Goal: Answer question/provide support: Share knowledge or assist other users

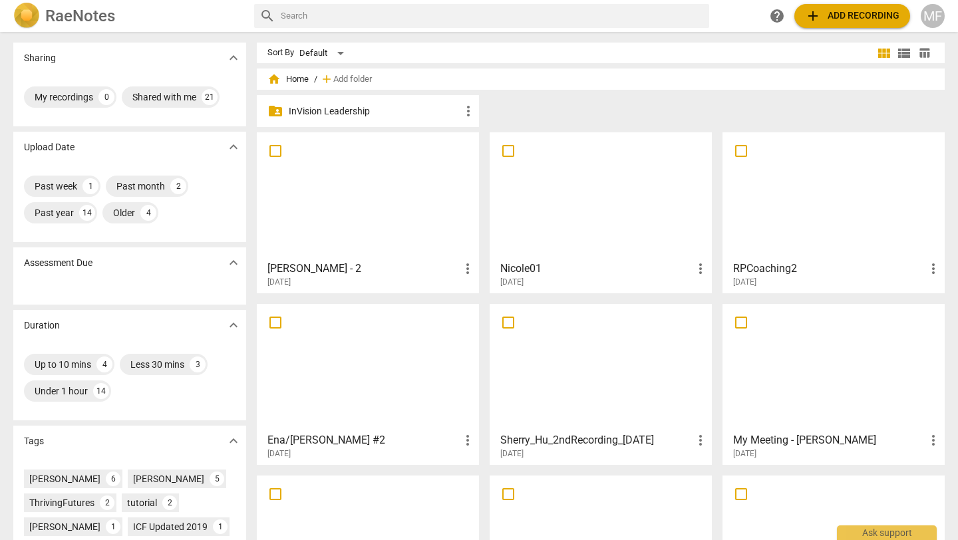
click at [338, 220] on div at bounding box center [368, 196] width 213 height 118
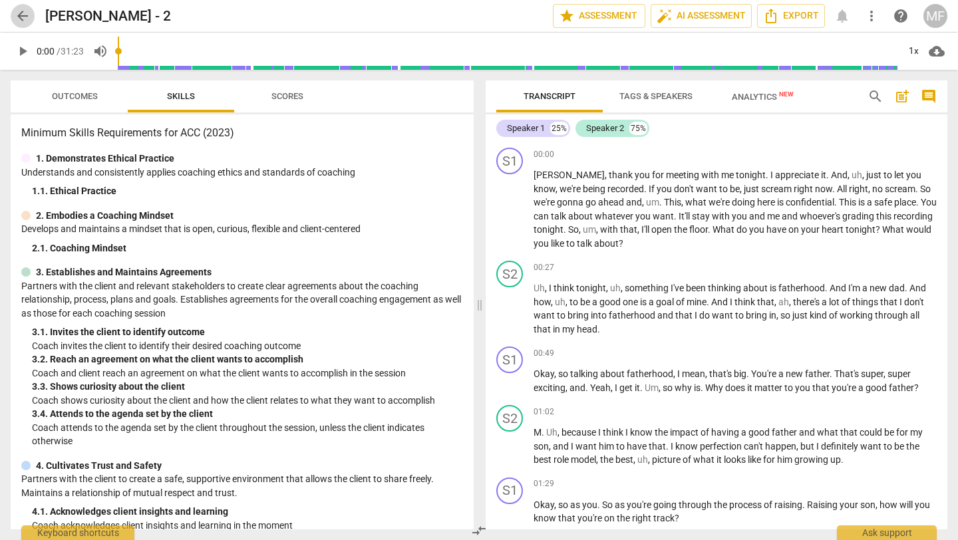
click at [18, 16] on span "arrow_back" at bounding box center [23, 16] width 16 height 16
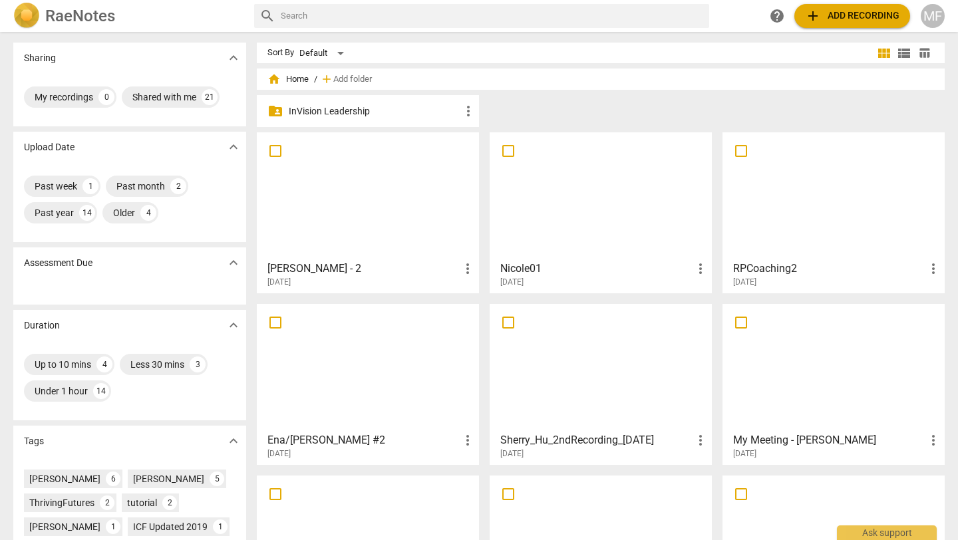
click at [816, 189] on div at bounding box center [833, 196] width 213 height 118
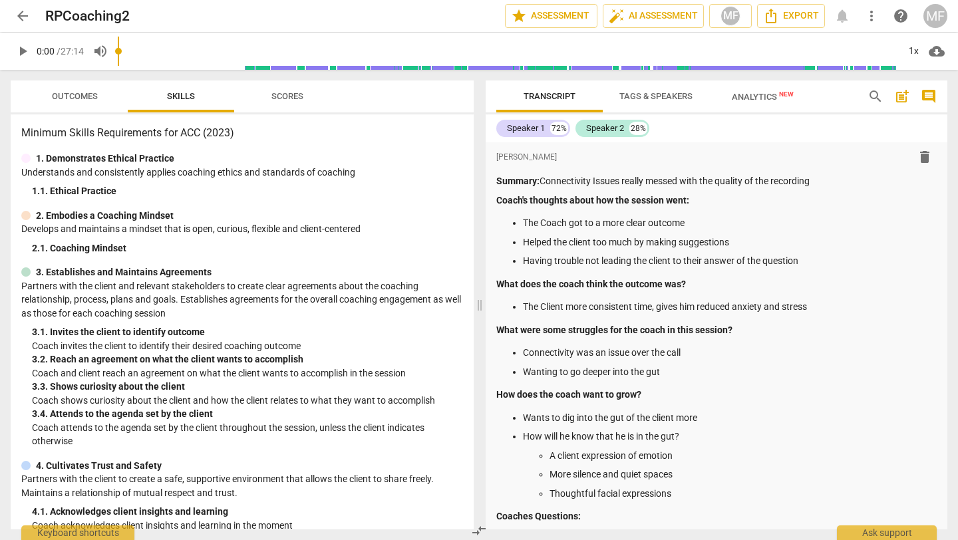
click at [930, 96] on span "comment" at bounding box center [929, 97] width 16 height 16
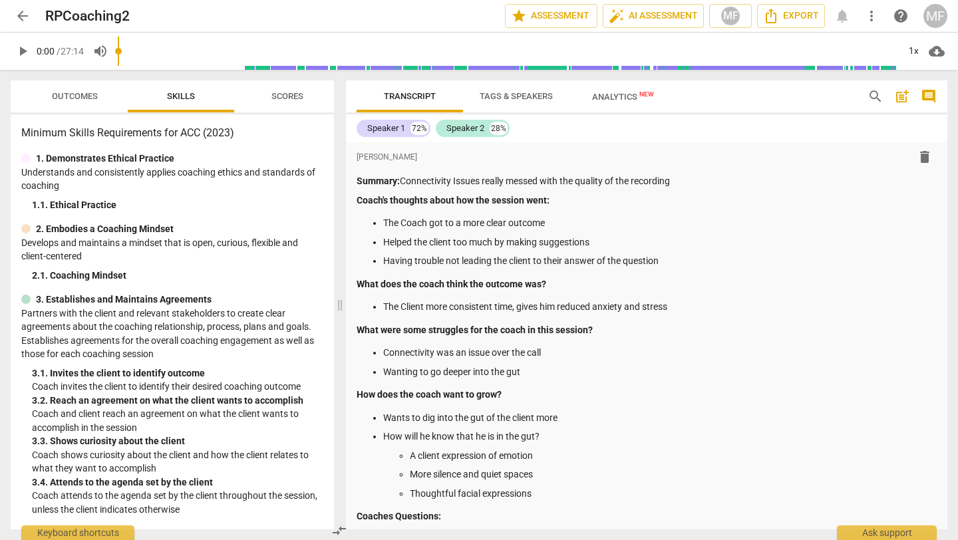
click at [930, 96] on span "comment" at bounding box center [929, 97] width 16 height 16
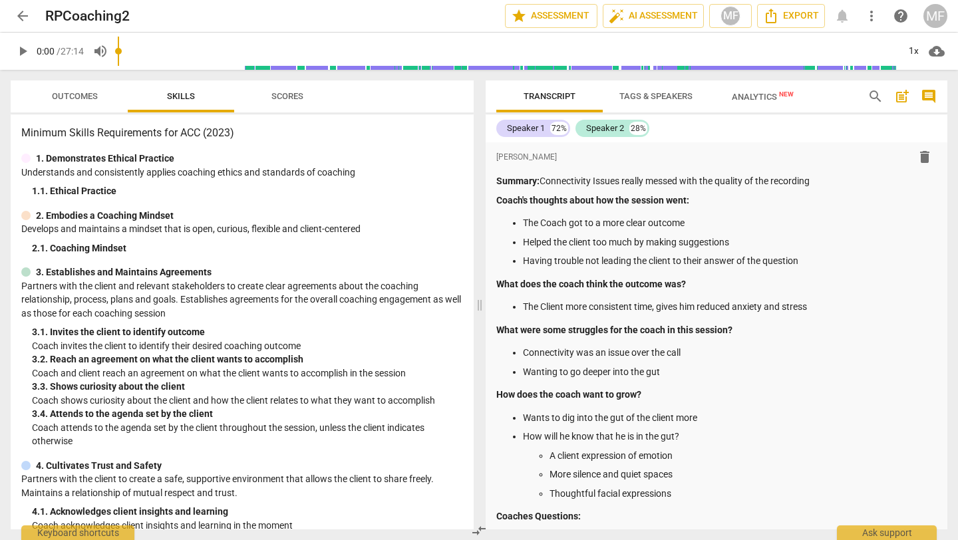
click at [911, 96] on span "post_add" at bounding box center [902, 97] width 21 height 16
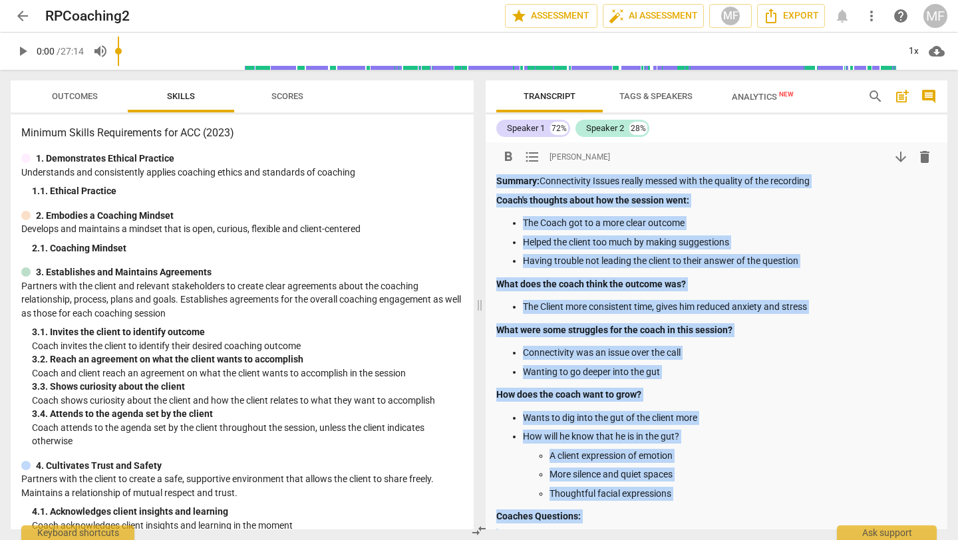
drag, startPoint x: 666, startPoint y: 364, endPoint x: 492, endPoint y: 184, distance: 250.4
click at [492, 184] on div "format_bold format_list_bulleted [PERSON_NAME] arrow_downward delete Summary: C…" at bounding box center [717, 463] width 462 height 643
copy div "Summary: Connectivity Issues really messed with the quality of the recording Co…"
click at [22, 13] on span "arrow_back" at bounding box center [23, 16] width 16 height 16
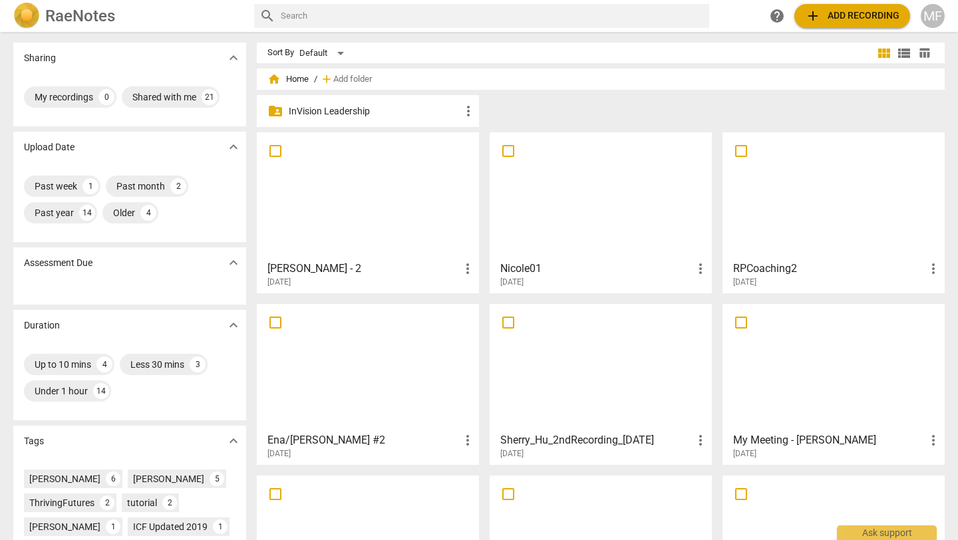
click at [340, 184] on div at bounding box center [368, 196] width 213 height 118
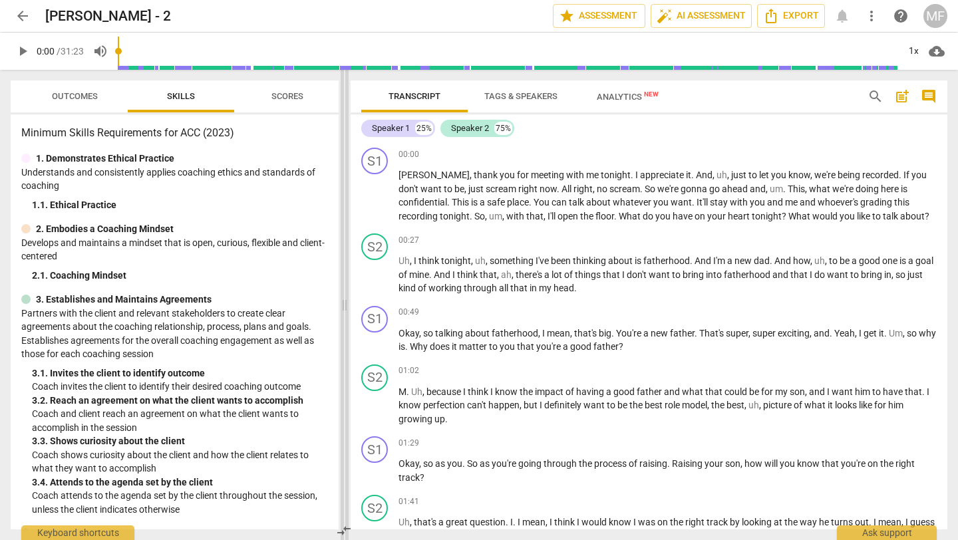
drag, startPoint x: 478, startPoint y: 233, endPoint x: 343, endPoint y: 234, distance: 135.1
click at [343, 234] on span at bounding box center [345, 305] width 8 height 470
click at [911, 45] on div "1x" at bounding box center [913, 51] width 25 height 21
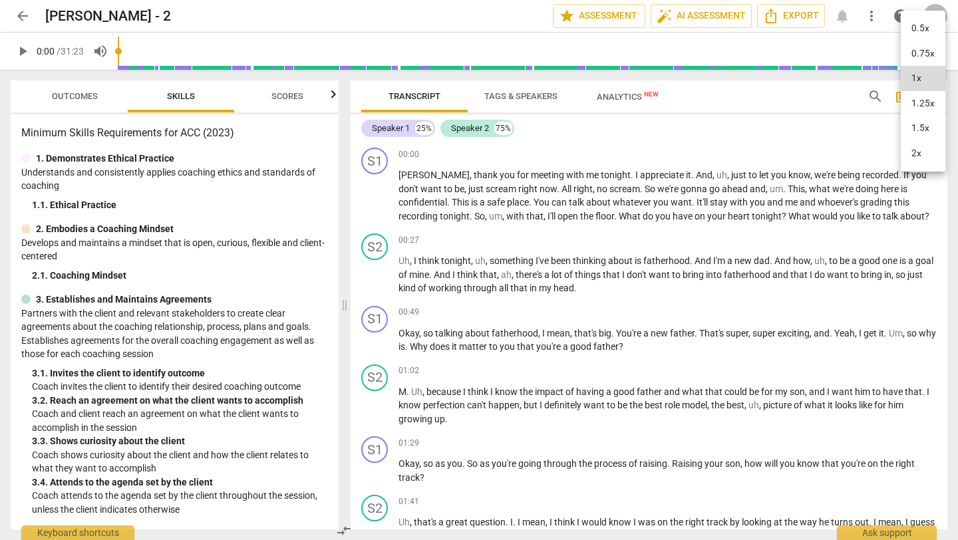
click at [928, 113] on li "1.25x" at bounding box center [923, 103] width 45 height 25
click at [898, 100] on span "post_add" at bounding box center [902, 97] width 16 height 16
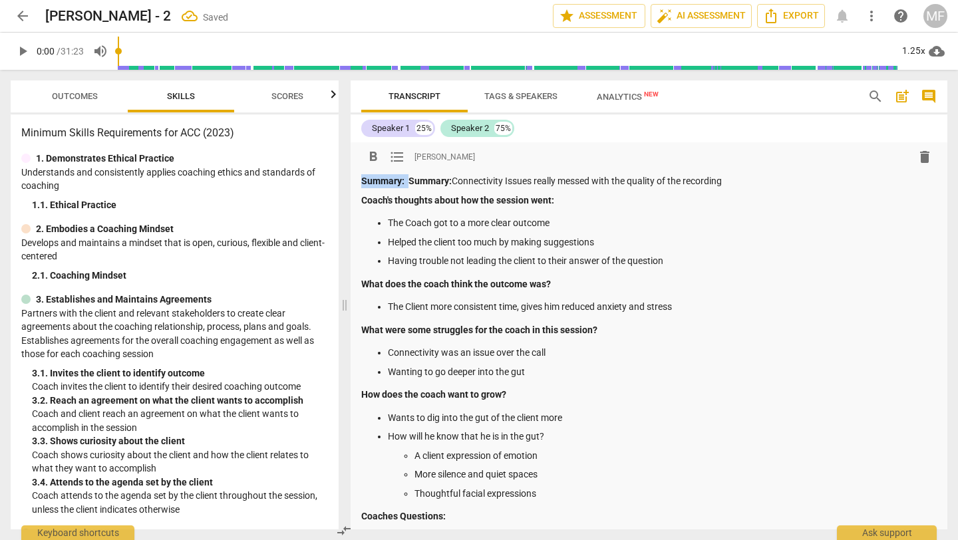
drag, startPoint x: 408, startPoint y: 184, endPoint x: 350, endPoint y: 184, distance: 57.9
click at [350, 184] on div "Transcript Tags & Speakers Analytics New search post_add comment Speaker 1 25% …" at bounding box center [651, 305] width 613 height 470
click at [21, 55] on span "play_arrow" at bounding box center [23, 51] width 16 height 16
drag, startPoint x: 686, startPoint y: 183, endPoint x: 411, endPoint y: 186, distance: 275.5
click at [411, 186] on p "Summary: Connectivity Issues really messed with the quality of the recording" at bounding box center [649, 181] width 576 height 14
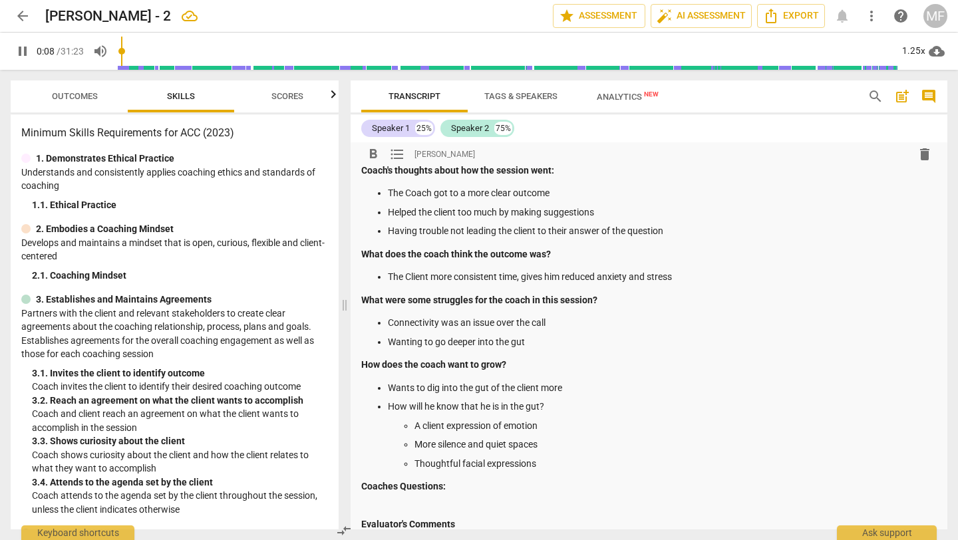
scroll to position [26, 0]
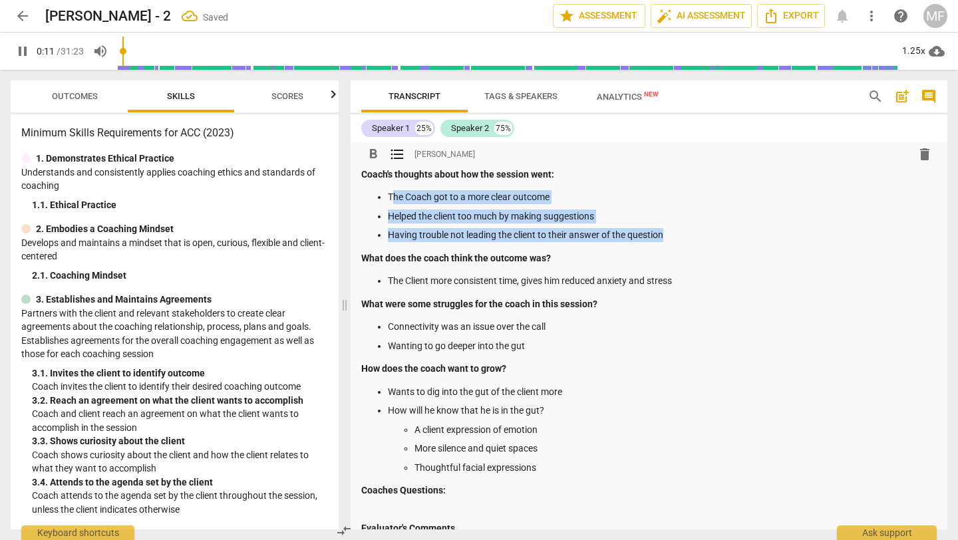
drag, startPoint x: 673, startPoint y: 236, endPoint x: 393, endPoint y: 200, distance: 281.8
click at [393, 200] on ul "The Coach got to a more clear outcome Helped the client too much by making sugg…" at bounding box center [649, 216] width 576 height 52
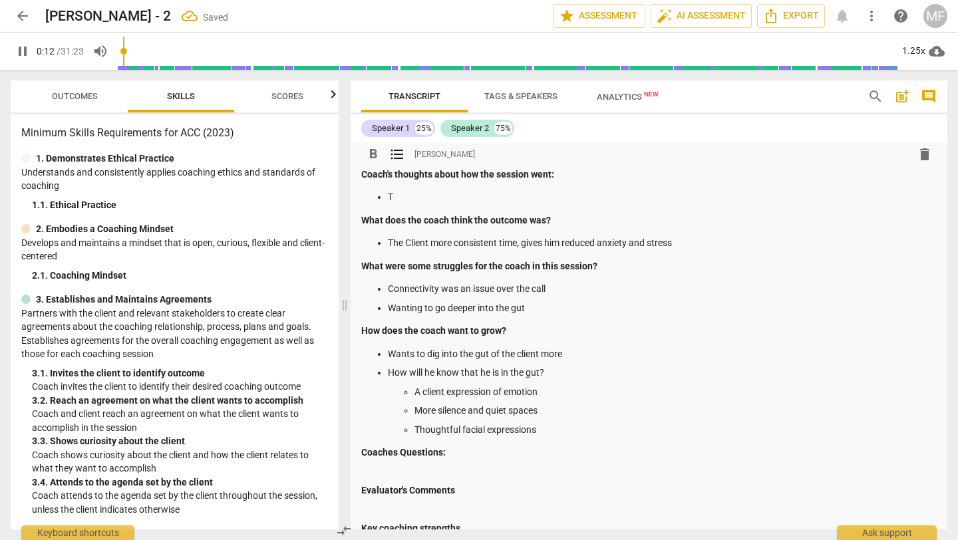
type input "13"
drag, startPoint x: 680, startPoint y: 244, endPoint x: 393, endPoint y: 236, distance: 286.9
click at [393, 236] on p "The Client more consistent time, gives him reduced anxiety and stress" at bounding box center [662, 243] width 549 height 14
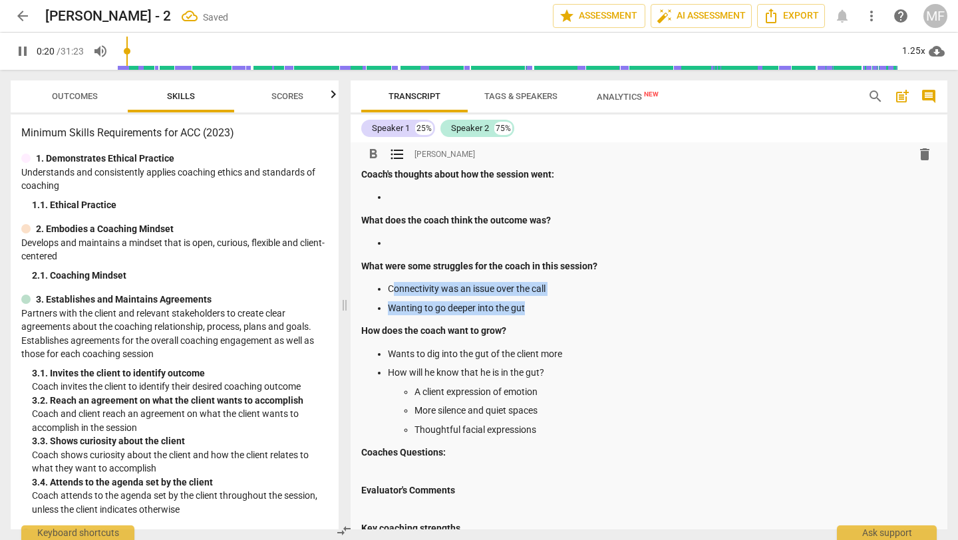
drag, startPoint x: 530, startPoint y: 309, endPoint x: 393, endPoint y: 292, distance: 138.1
click at [393, 292] on ul "Connectivity was an issue over the call Wanting to go deeper into the gut" at bounding box center [649, 298] width 576 height 33
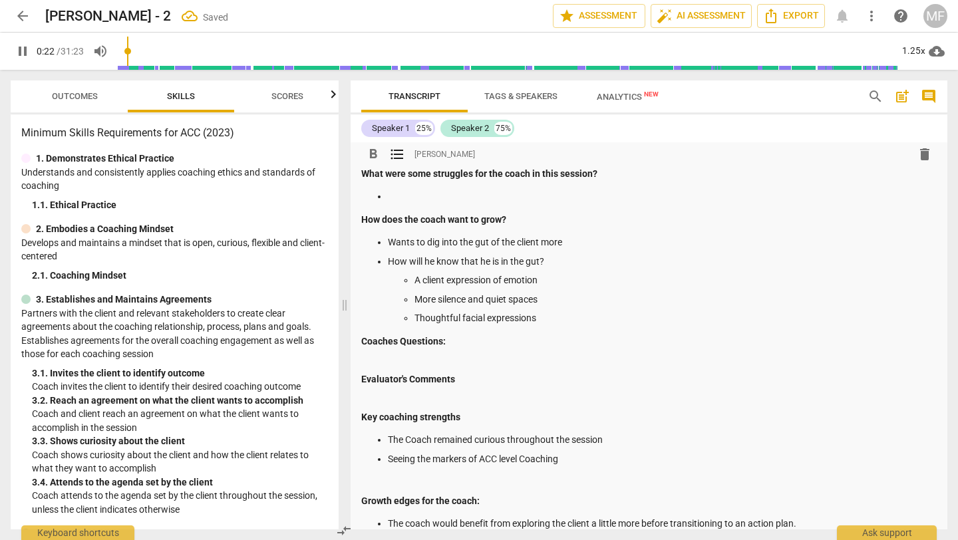
scroll to position [119, 0]
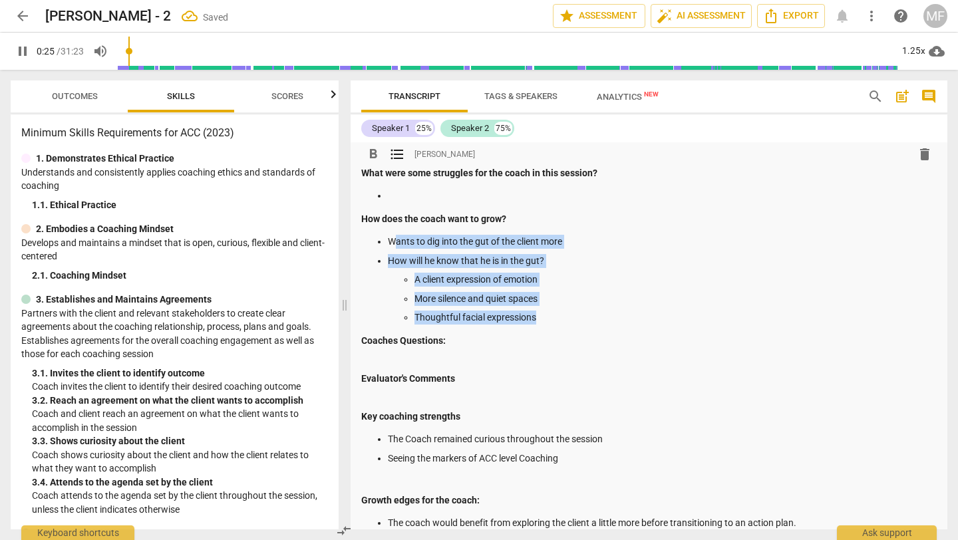
drag, startPoint x: 548, startPoint y: 322, endPoint x: 393, endPoint y: 242, distance: 173.8
click at [393, 242] on ul "Wants to dig into the gut of the client more How will he know that he is in the…" at bounding box center [649, 280] width 576 height 90
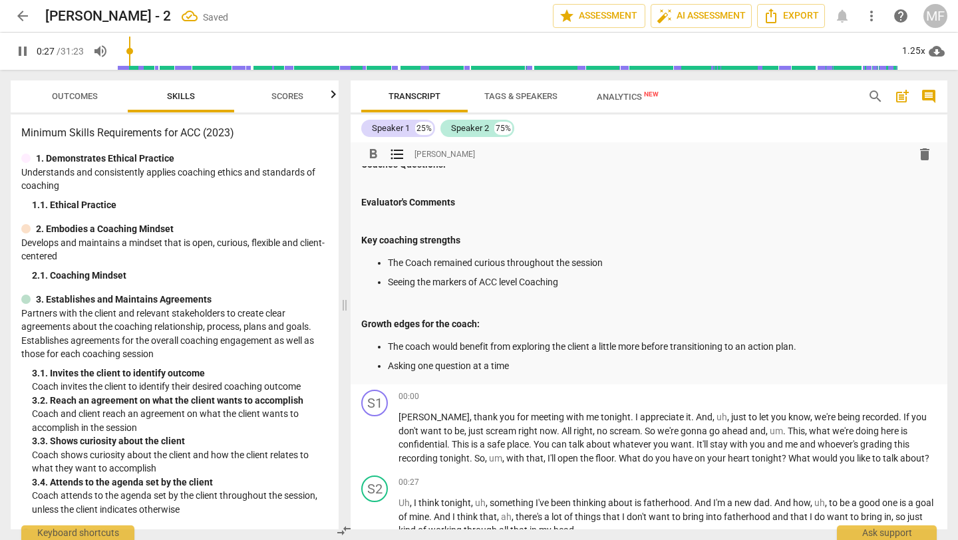
scroll to position [222, 0]
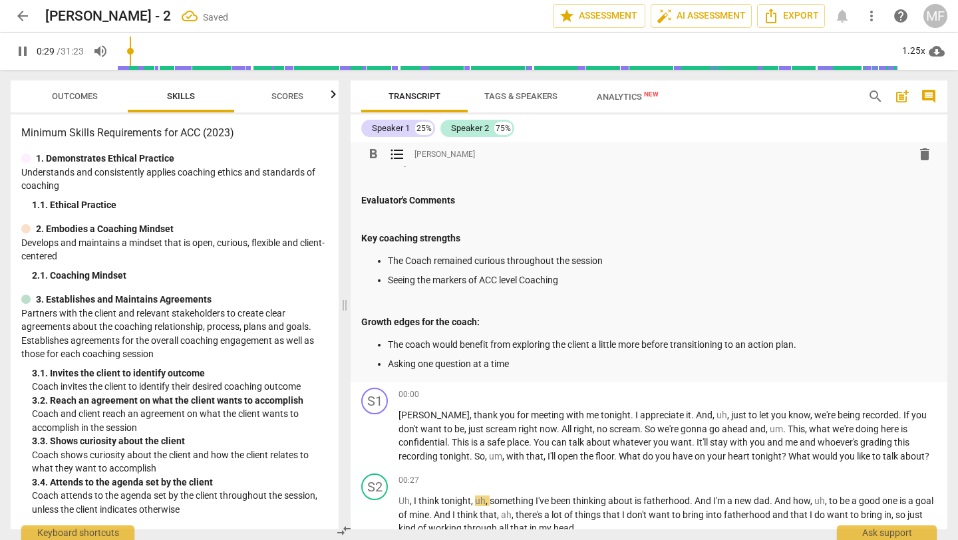
drag, startPoint x: 575, startPoint y: 281, endPoint x: 387, endPoint y: 262, distance: 188.6
click at [387, 262] on ul "The Coach remained curious throughout the session Seeing the markers of ACC lev…" at bounding box center [649, 270] width 576 height 33
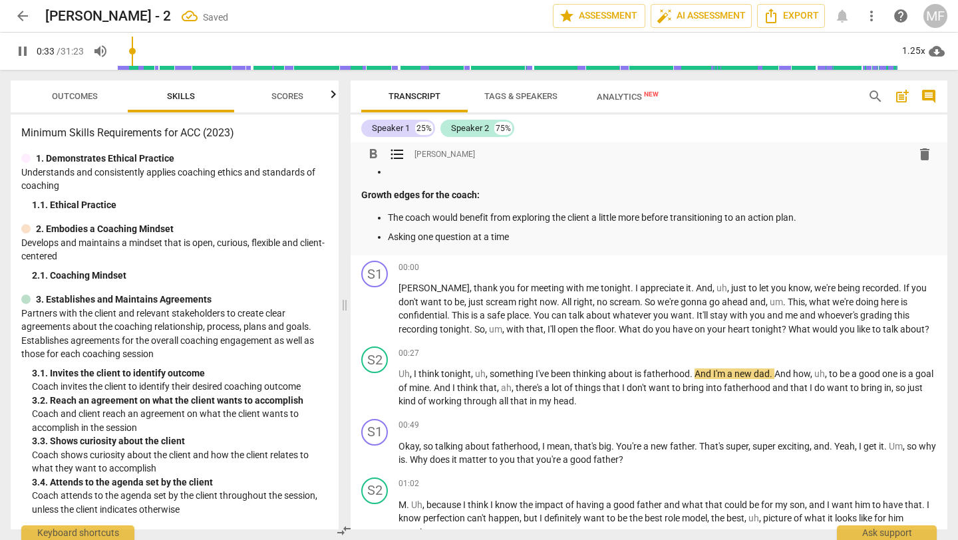
scroll to position [311, 0]
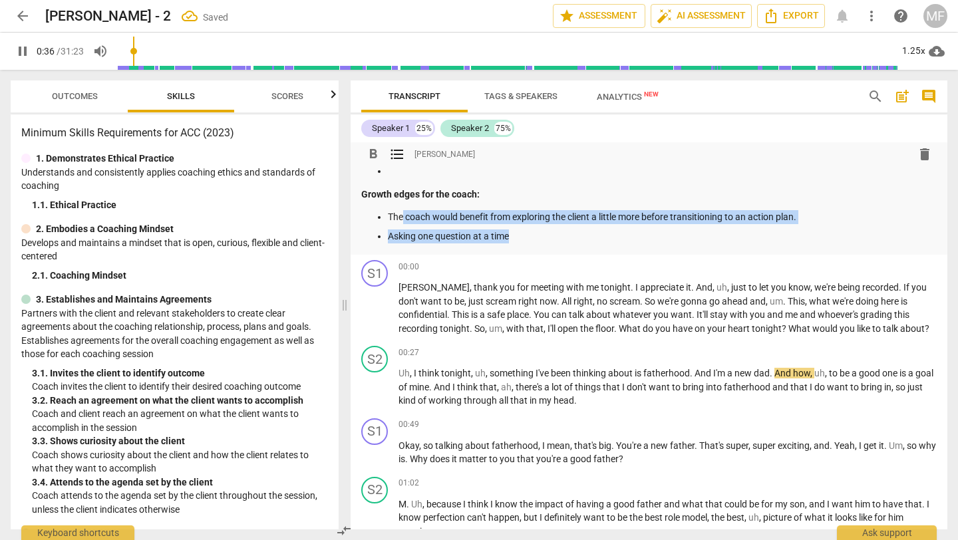
drag, startPoint x: 517, startPoint y: 237, endPoint x: 400, endPoint y: 219, distance: 118.5
click at [400, 219] on ul "The coach would benefit from exploring the client a little more before transiti…" at bounding box center [649, 226] width 576 height 33
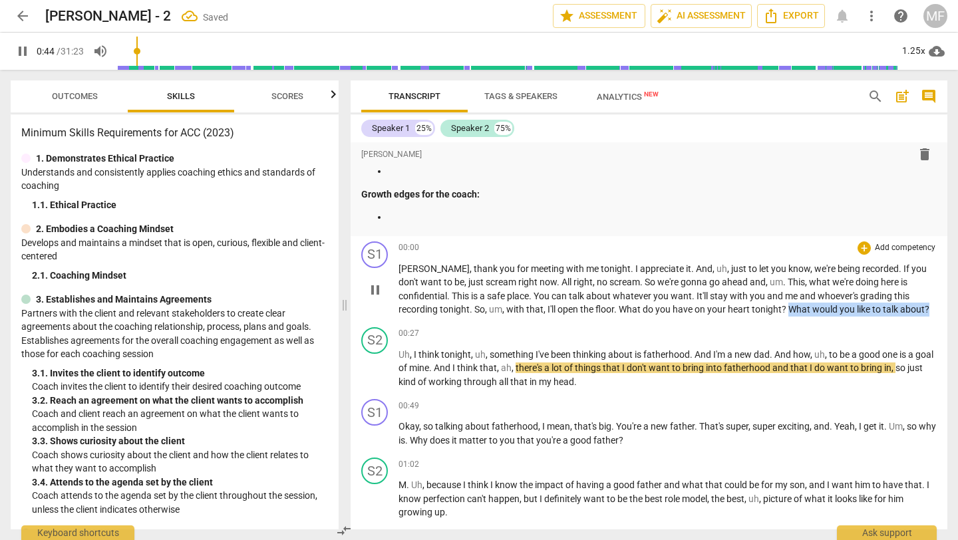
drag, startPoint x: 898, startPoint y: 312, endPoint x: 745, endPoint y: 309, distance: 153.1
click at [745, 309] on p "[PERSON_NAME] , thank you for meeting with me tonight . I appreciate it . And ,…" at bounding box center [668, 289] width 538 height 55
click at [906, 295] on div "+ keyboard_arrow_down" at bounding box center [915, 293] width 56 height 24
click at [901, 293] on div "+" at bounding box center [898, 292] width 13 height 13
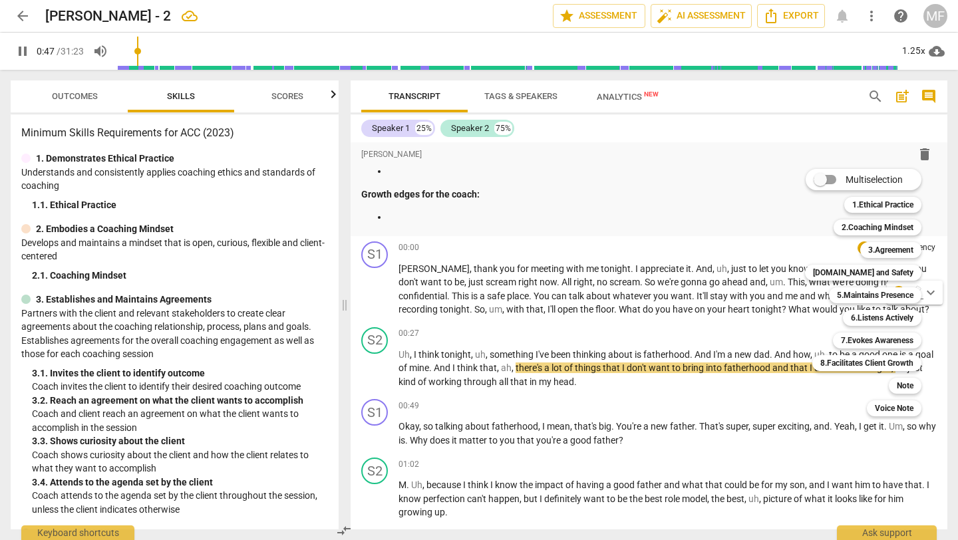
click at [741, 299] on div at bounding box center [479, 270] width 958 height 540
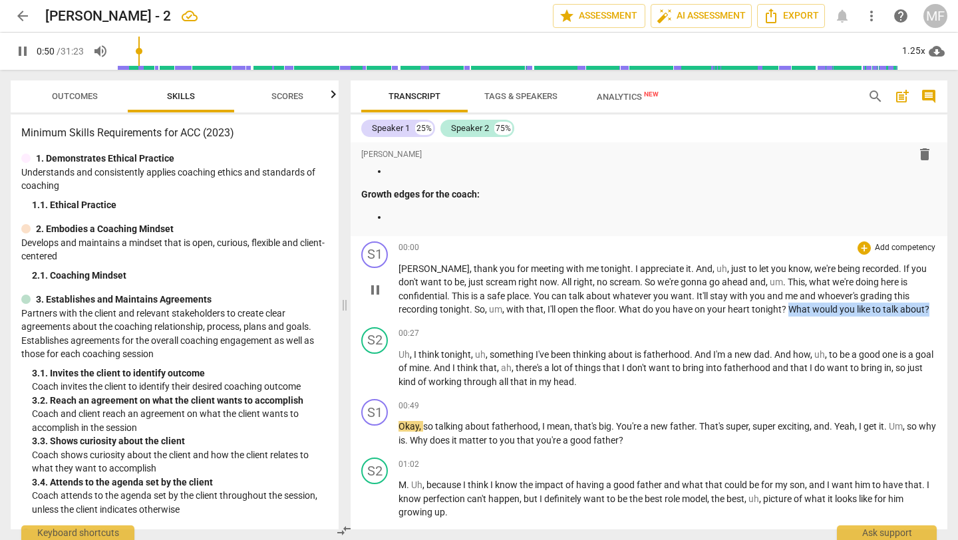
drag, startPoint x: 746, startPoint y: 307, endPoint x: 898, endPoint y: 311, distance: 152.5
click at [898, 311] on p "[PERSON_NAME] , thank you for meeting with me tonight . I appreciate it . And ,…" at bounding box center [668, 289] width 538 height 55
click at [898, 292] on div "+" at bounding box center [898, 292] width 13 height 13
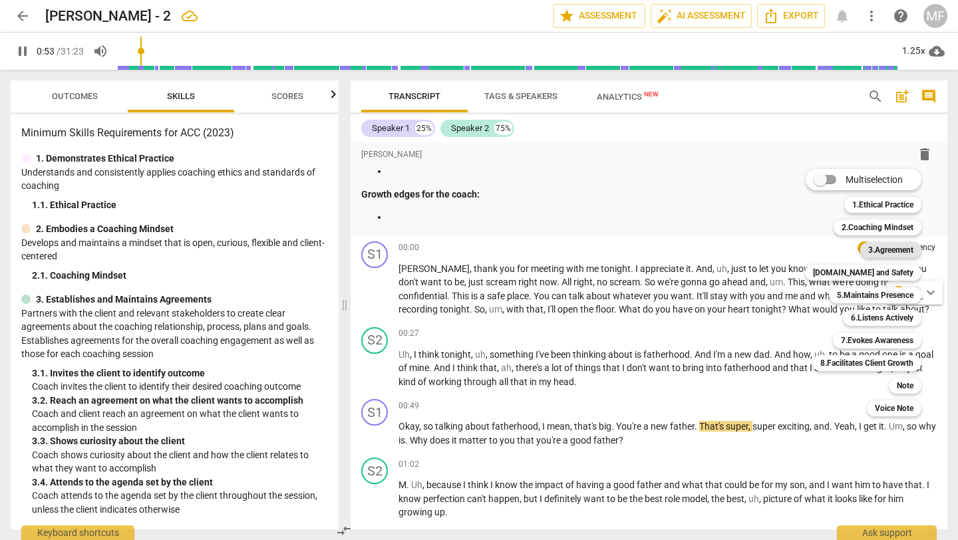
click at [891, 246] on b "3.Agreement" at bounding box center [890, 250] width 45 height 16
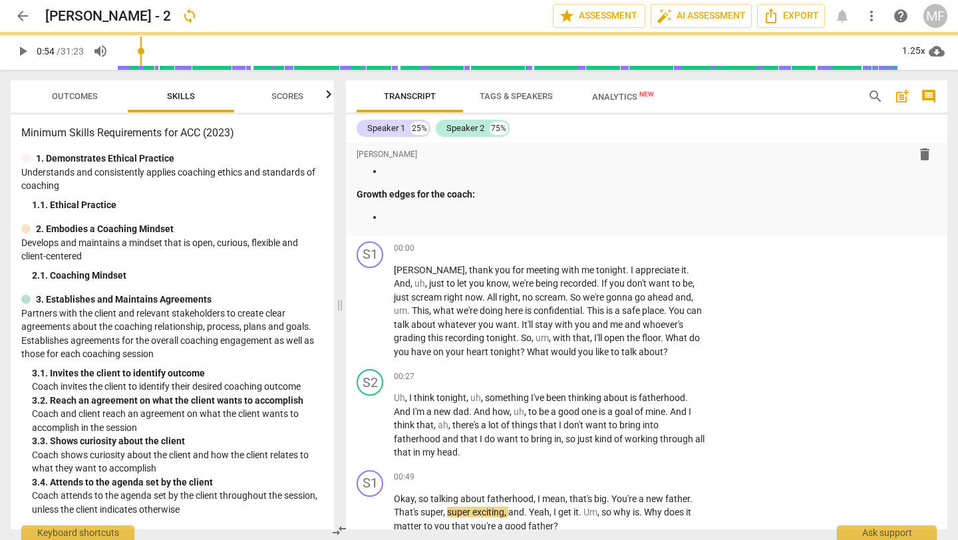
type input "54"
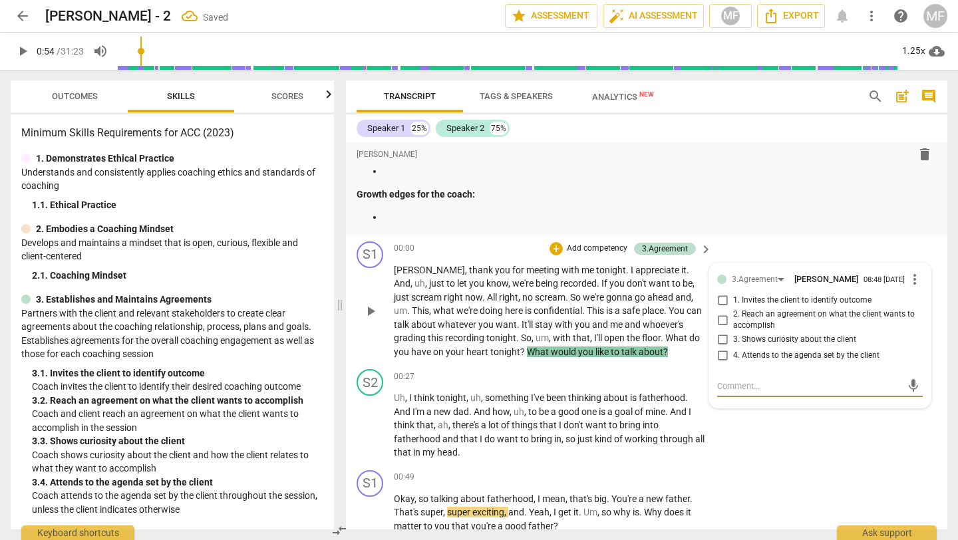
click at [720, 307] on input "1. Invites the client to identify outcome" at bounding box center [722, 301] width 21 height 16
checkbox input "true"
click at [563, 393] on span "been" at bounding box center [557, 398] width 22 height 11
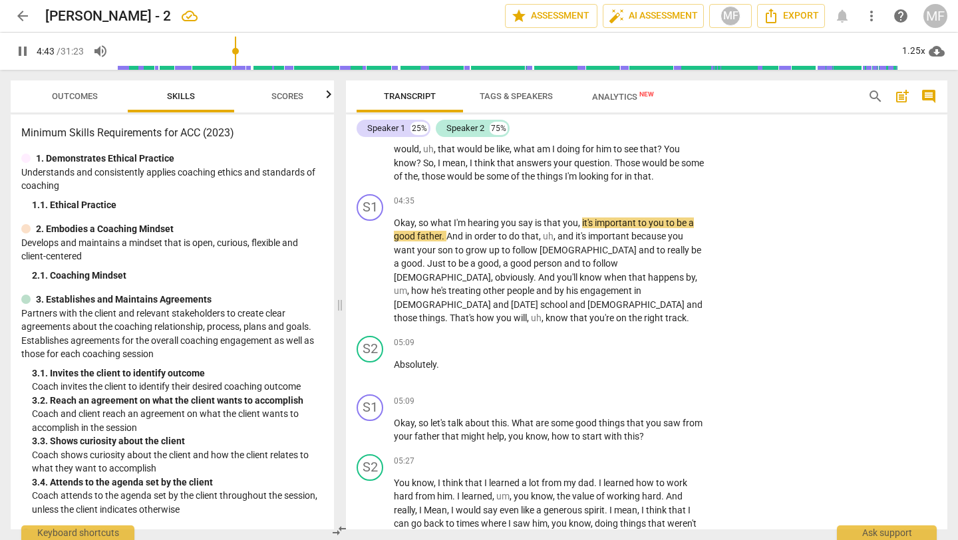
scroll to position [1437, 0]
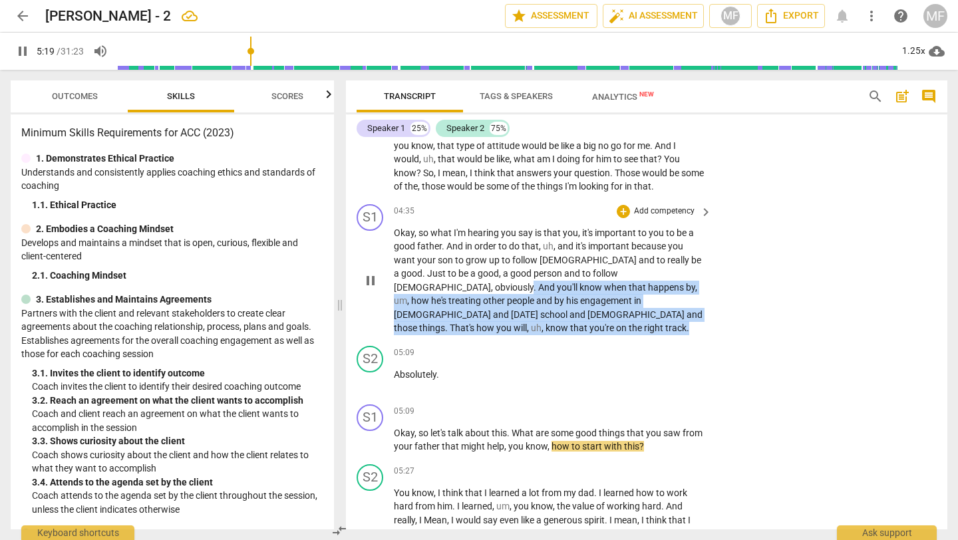
drag, startPoint x: 646, startPoint y: 316, endPoint x: 625, endPoint y: 273, distance: 47.6
click at [625, 273] on p "Okay , so what I'm hearing you say is that you , it's important to you to be a …" at bounding box center [549, 280] width 311 height 109
click at [645, 295] on div "+" at bounding box center [644, 297] width 13 height 13
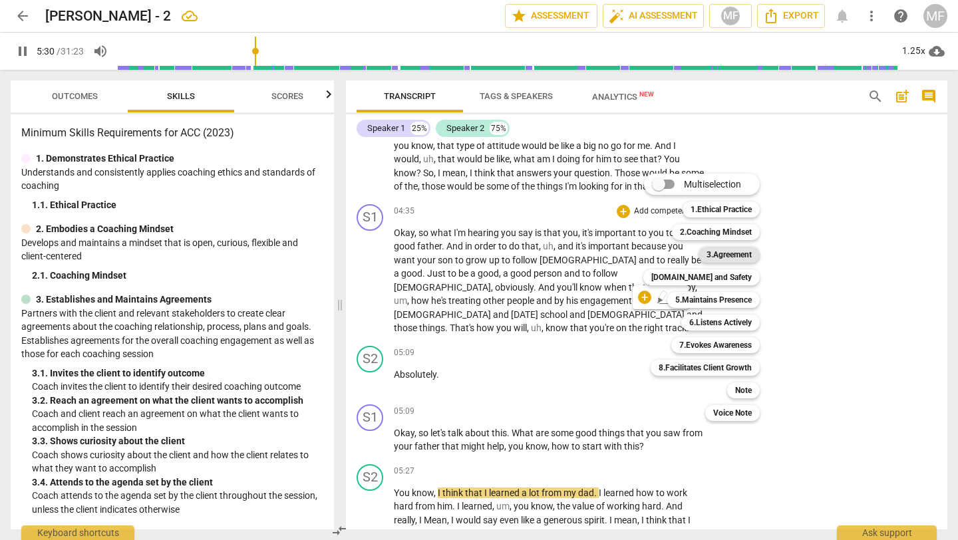
click at [727, 257] on b "3.Agreement" at bounding box center [729, 255] width 45 height 16
type input "331"
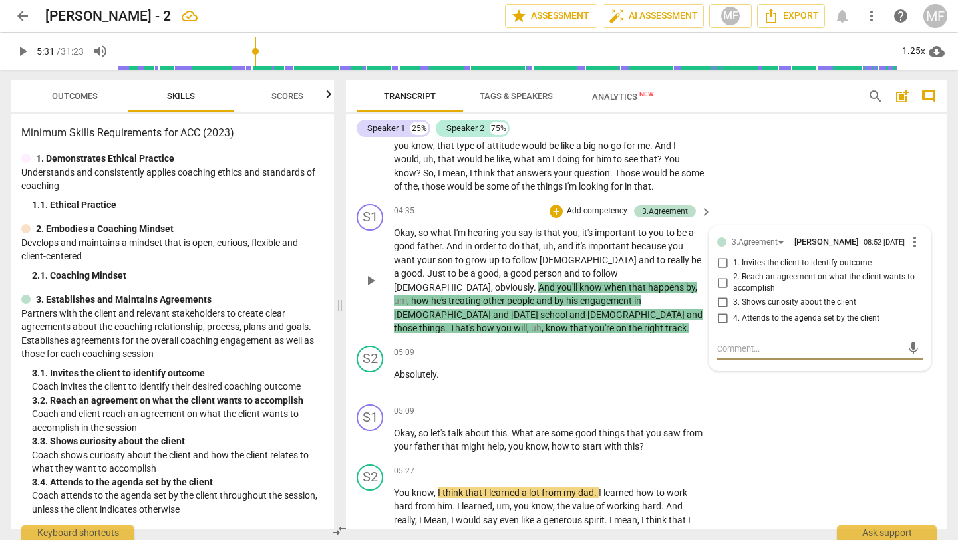
click at [754, 286] on span "2. Reach an agreement on what the client wants to accomplish" at bounding box center [825, 283] width 184 height 23
click at [733, 286] on input "2. Reach an agreement on what the client wants to accomplish" at bounding box center [722, 283] width 21 height 16
checkbox input "true"
click at [754, 238] on div "3.Agreement" at bounding box center [755, 242] width 46 height 13
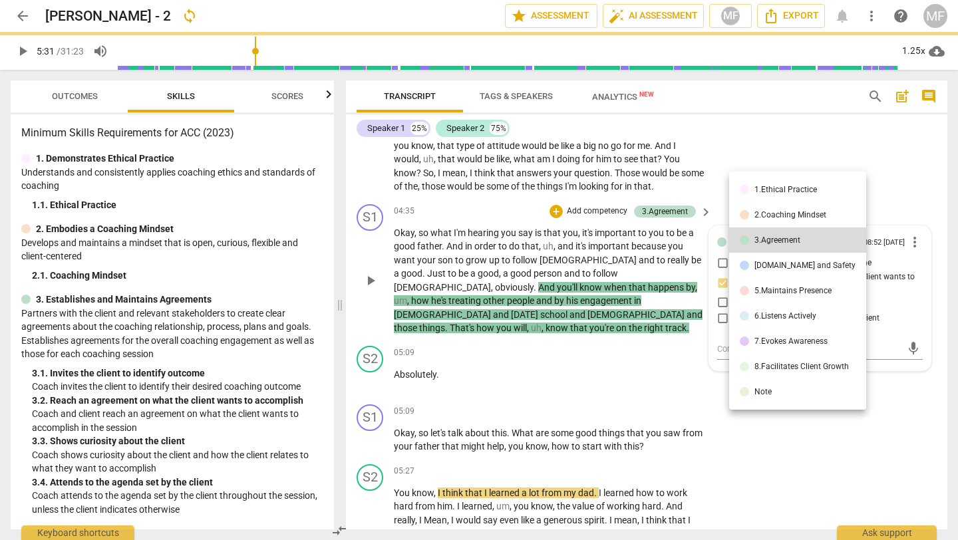
click at [754, 238] on li "3.Agreement" at bounding box center [797, 240] width 137 height 25
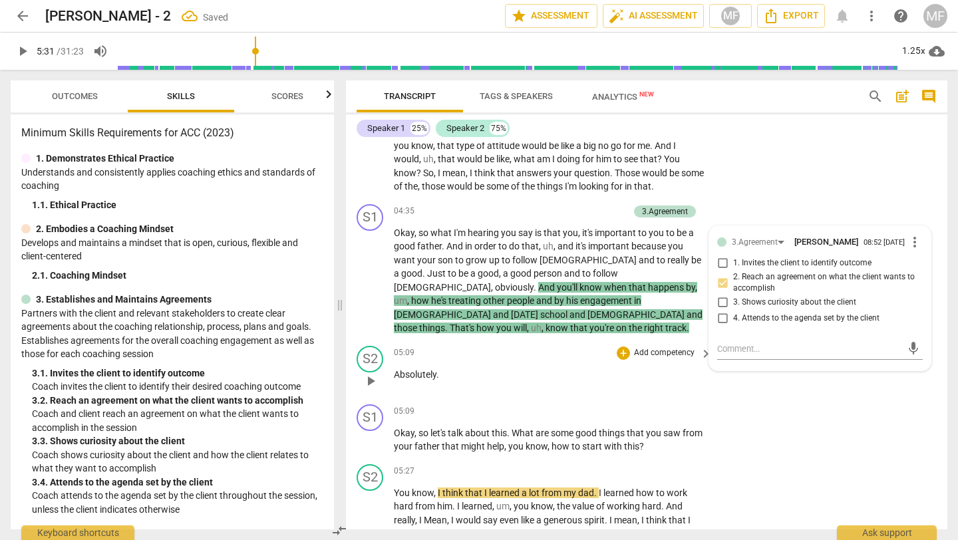
click at [675, 341] on div "S2 play_arrow pause 05:09 + Add competency keyboard_arrow_right Absolutely ." at bounding box center [647, 370] width 602 height 59
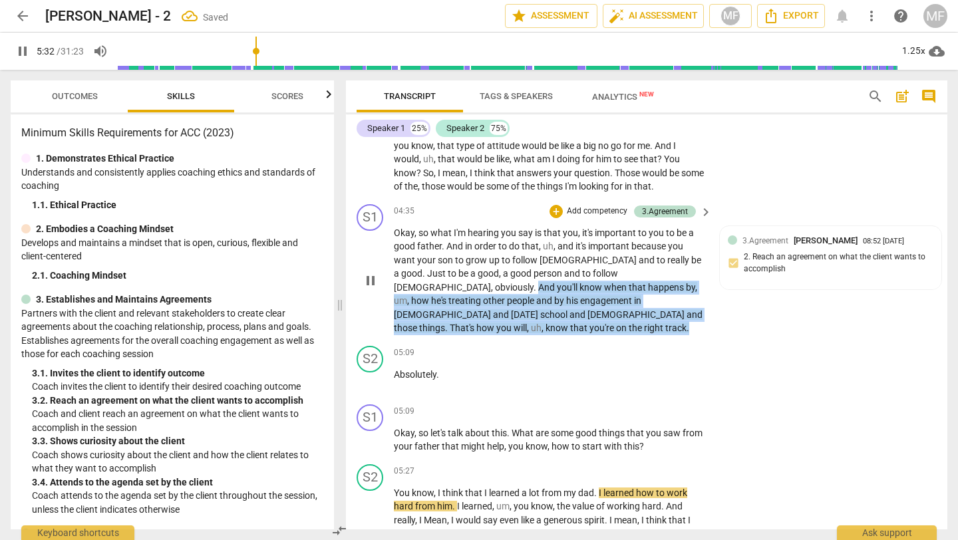
drag, startPoint x: 648, startPoint y: 321, endPoint x: 629, endPoint y: 272, distance: 52.9
click at [629, 272] on p "Okay , so what I'm hearing you say is that you , it's important to you to be a …" at bounding box center [549, 280] width 311 height 109
click at [644, 300] on div "+" at bounding box center [644, 297] width 13 height 13
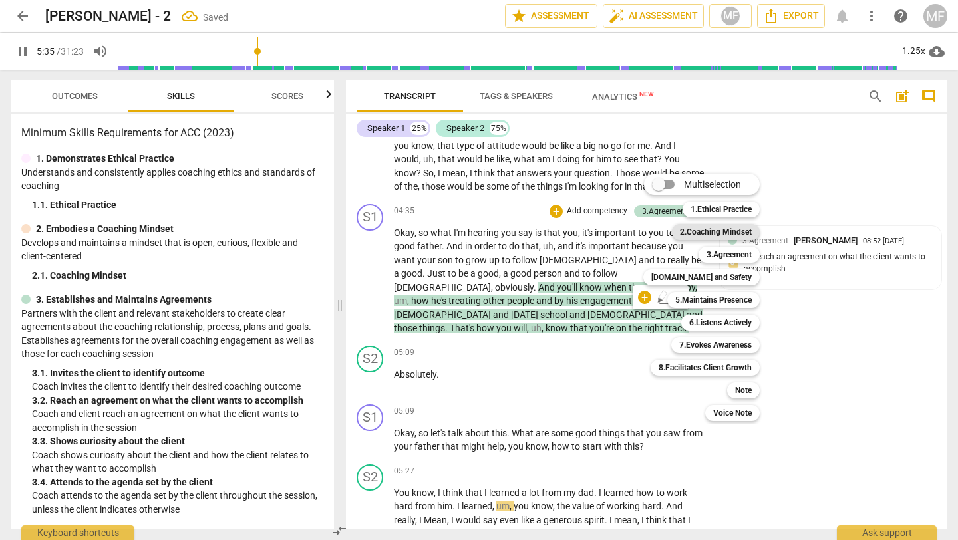
click at [706, 234] on b "2.Coaching Mindset" at bounding box center [716, 232] width 72 height 16
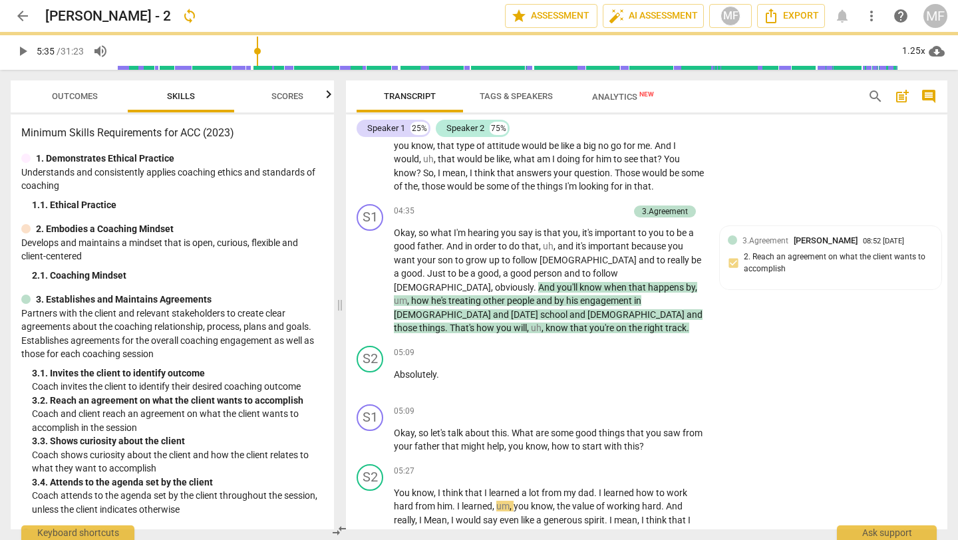
type input "336"
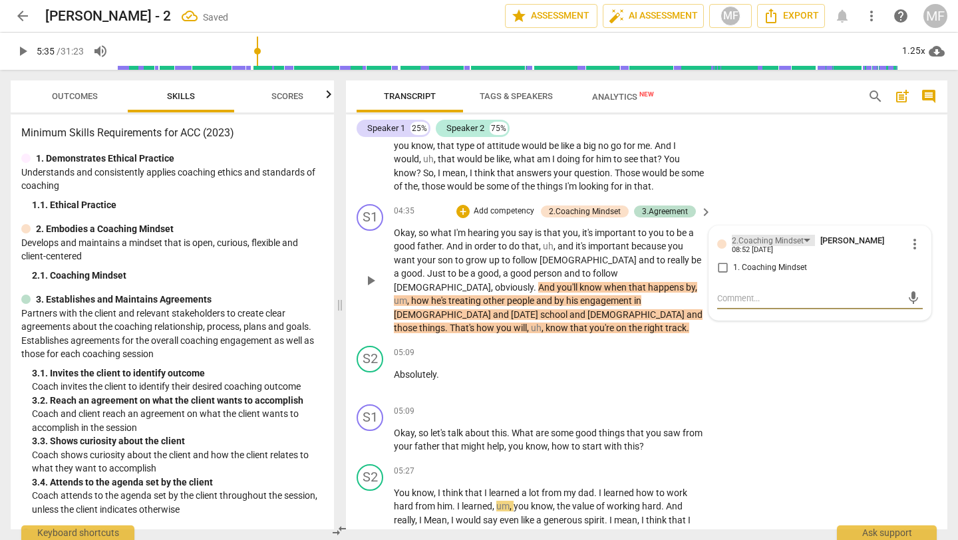
click at [764, 242] on div "2.Coaching Mindset" at bounding box center [768, 241] width 72 height 13
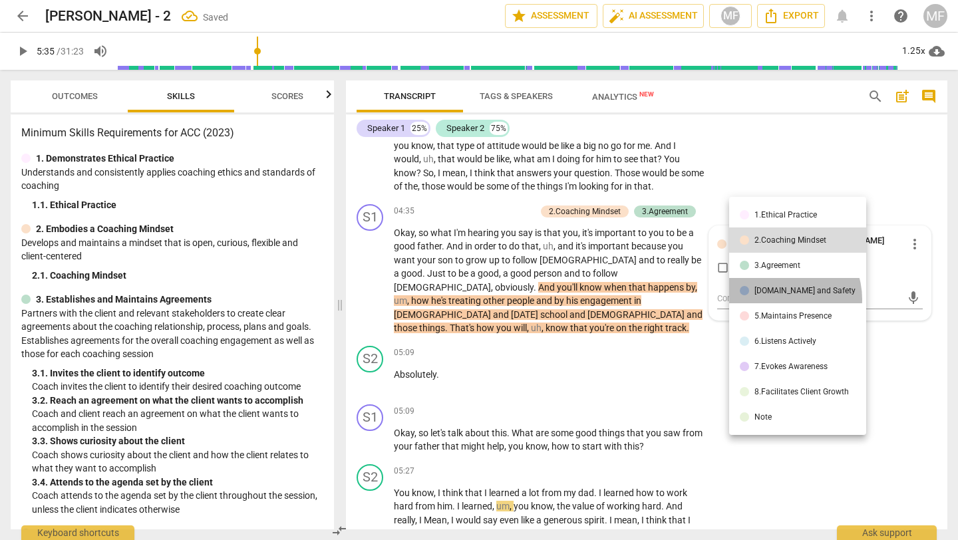
click at [779, 299] on li "[DOMAIN_NAME] and Safety" at bounding box center [797, 290] width 137 height 25
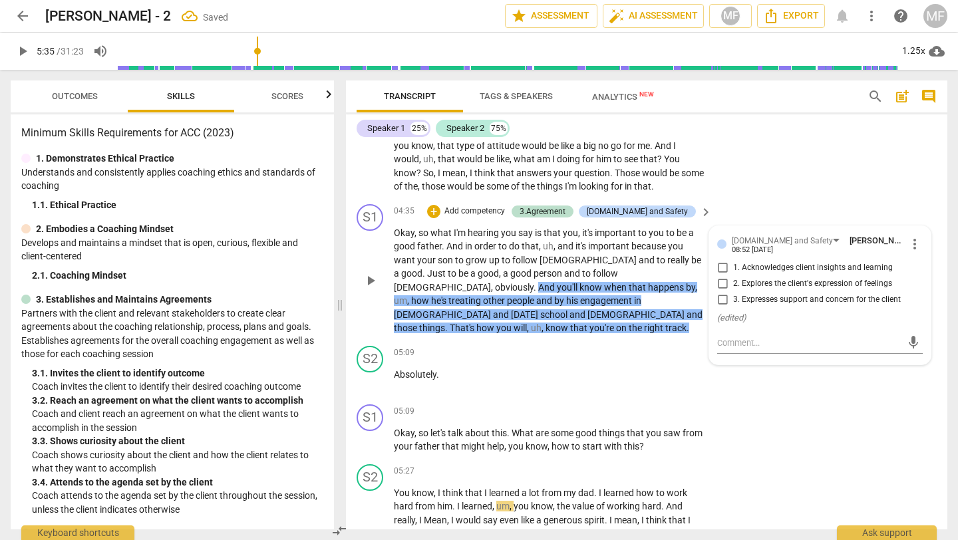
click at [771, 246] on div "08:52 [DATE]" at bounding box center [752, 250] width 41 height 9
click at [771, 239] on div "[DOMAIN_NAME] and Safety" at bounding box center [782, 241] width 101 height 13
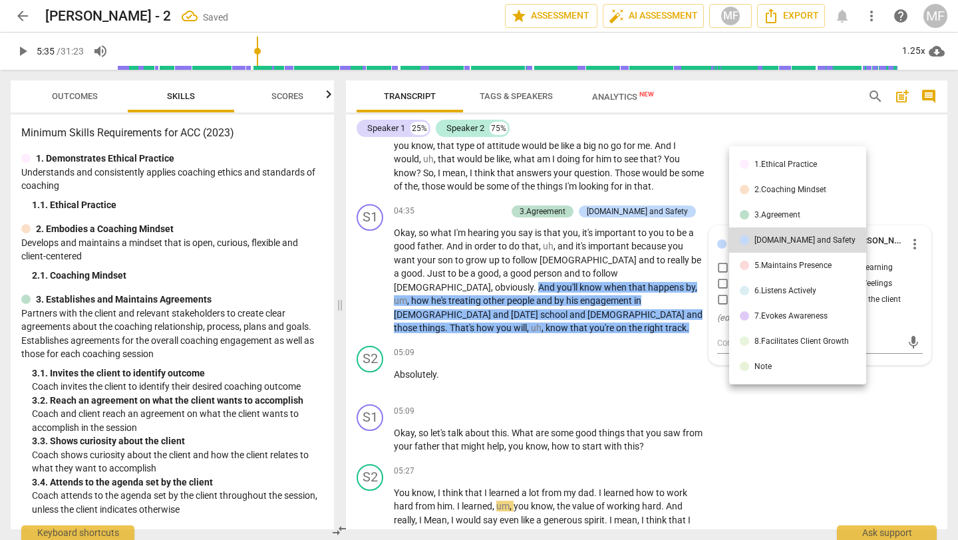
click at [781, 270] on div "5.Maintains Presence" at bounding box center [793, 266] width 77 height 8
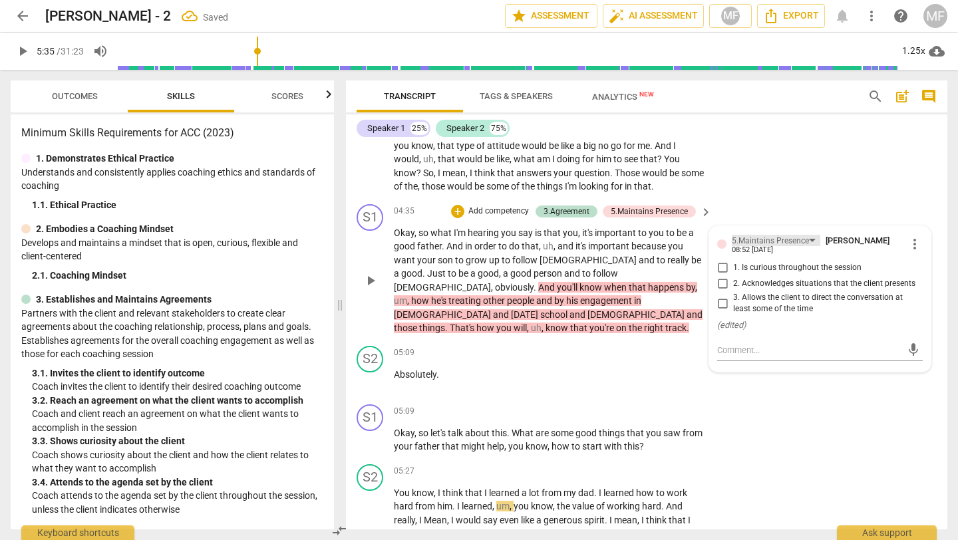
click at [775, 238] on div "5.Maintains Presence" at bounding box center [770, 241] width 77 height 13
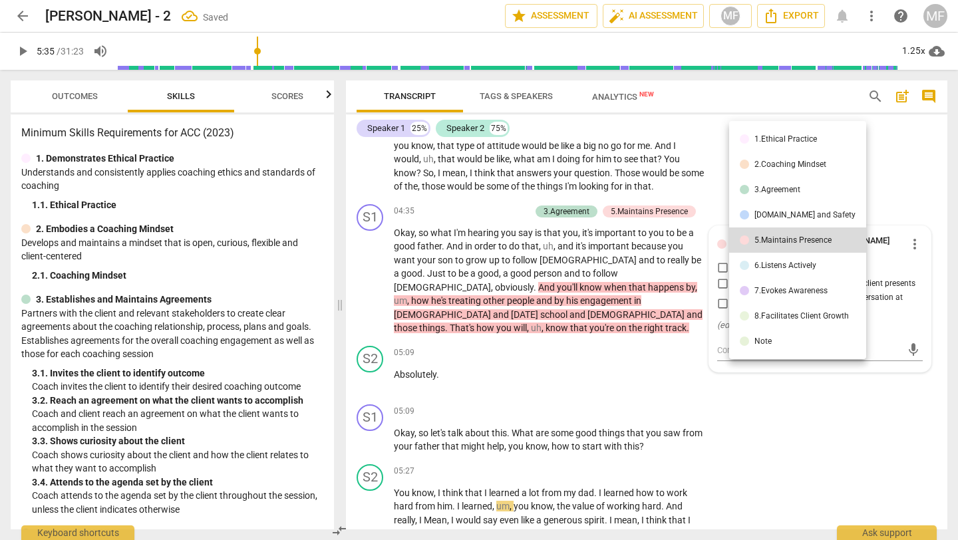
click at [781, 266] on div "6.Listens Actively" at bounding box center [786, 266] width 62 height 8
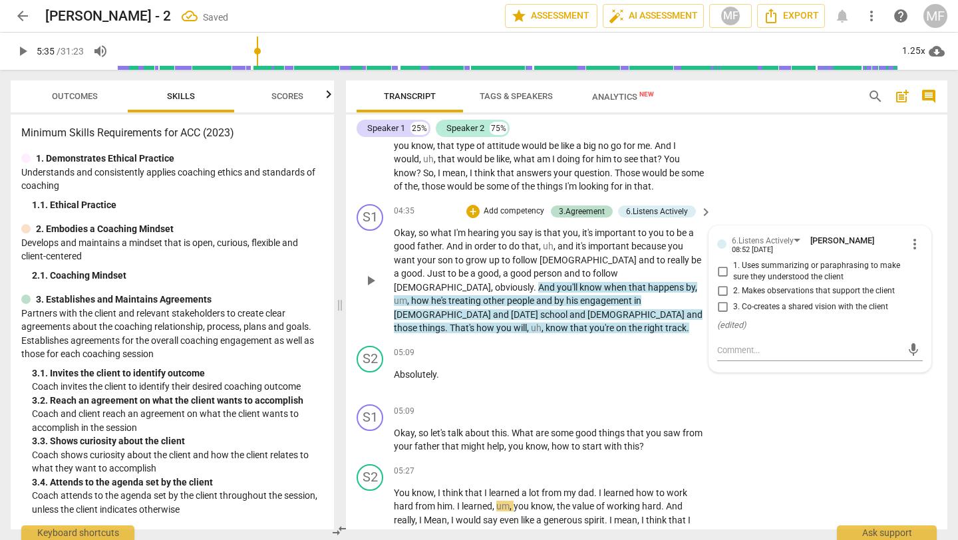
click at [772, 270] on span "1. Uses summarizing or paraphrasing to make sure they understood the client" at bounding box center [825, 271] width 184 height 23
click at [733, 270] on input "1. Uses summarizing or paraphrasing to make sure they understood the client" at bounding box center [722, 272] width 21 height 16
checkbox input "true"
click at [653, 399] on div "S1 play_arrow pause 05:09 + Add competency keyboard_arrow_right Okay , so let's…" at bounding box center [647, 429] width 602 height 60
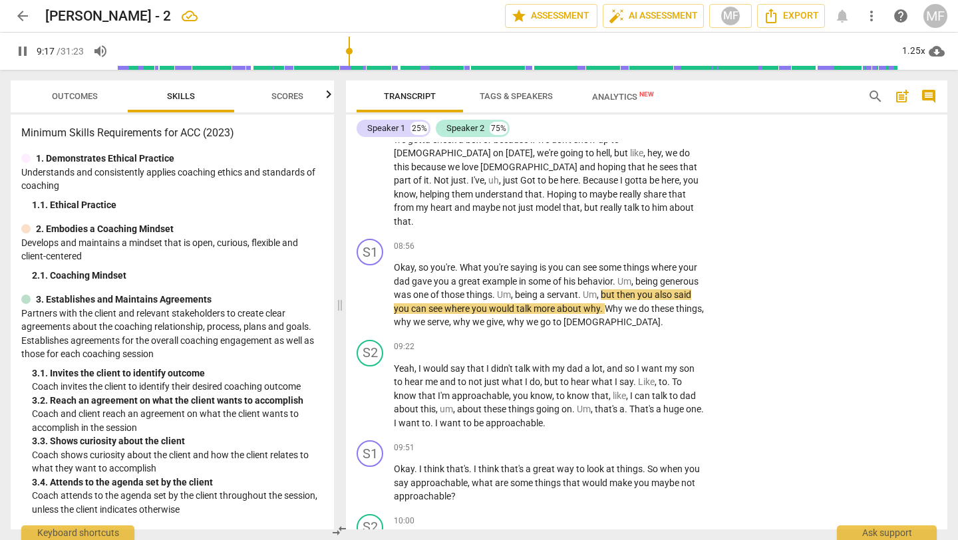
scroll to position [2367, 0]
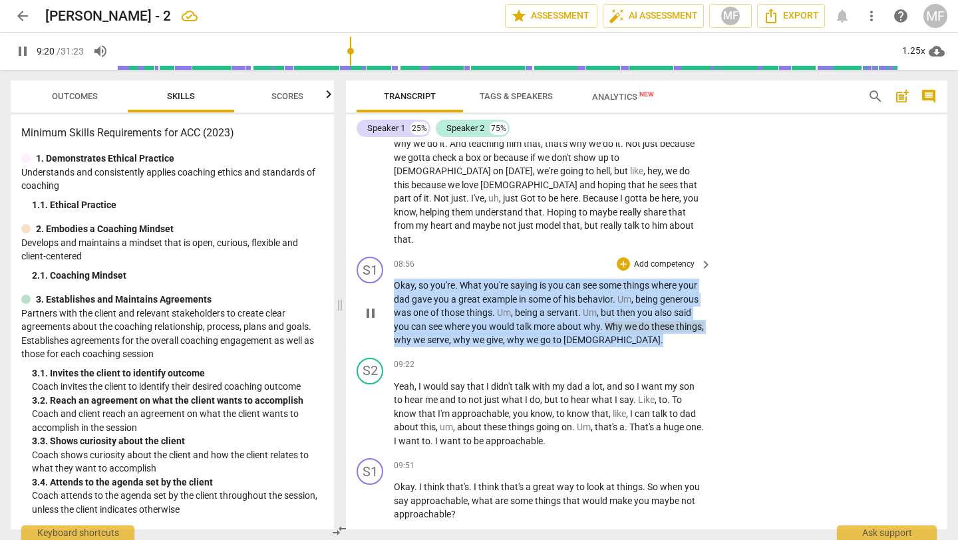
drag, startPoint x: 634, startPoint y: 288, endPoint x: 393, endPoint y: 230, distance: 247.8
click at [393, 252] on div "S1 play_arrow pause 08:56 + Add competency keyboard_arrow_right Okay , so you'r…" at bounding box center [647, 302] width 602 height 101
click at [639, 268] on div "+" at bounding box center [636, 268] width 13 height 13
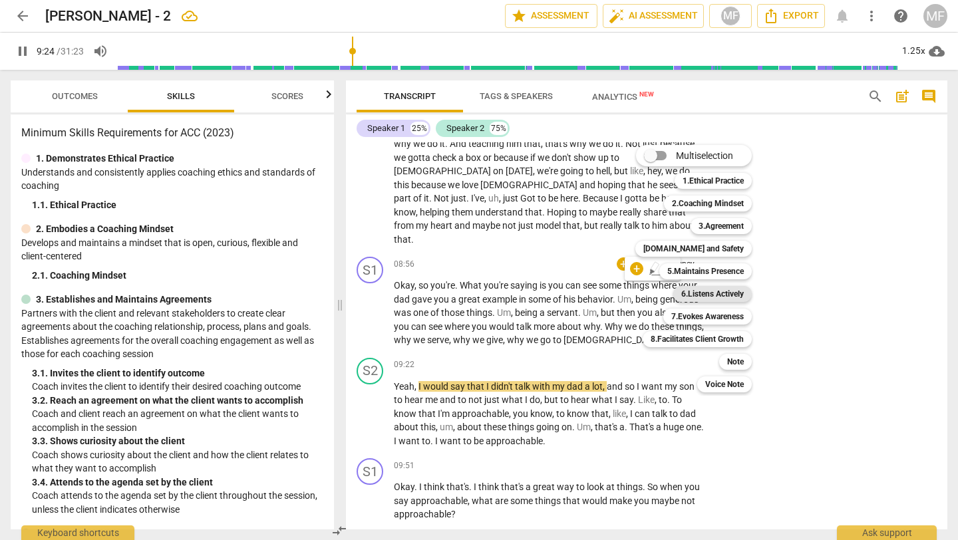
click at [722, 295] on b "6.Listens Actively" at bounding box center [712, 294] width 63 height 16
type input "565"
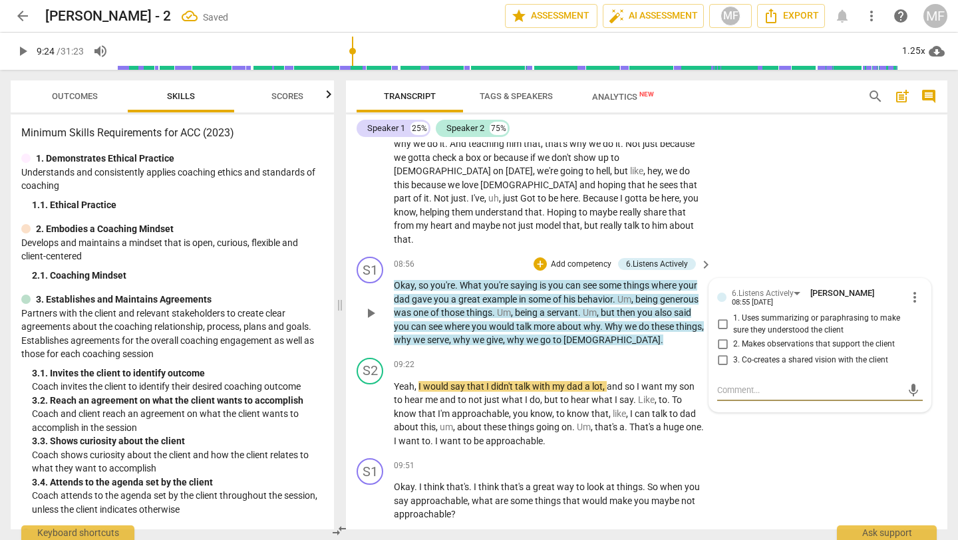
click at [751, 313] on span "1. Uses summarizing or paraphrasing to make sure they understood the client" at bounding box center [825, 324] width 184 height 23
click at [733, 317] on input "1. Uses summarizing or paraphrasing to make sure they understood the client" at bounding box center [722, 325] width 21 height 16
checkbox input "true"
click at [763, 196] on div "S2 play_arrow pause 07:04 + Add competency keyboard_arrow_right Uh , I would sa…" at bounding box center [647, 85] width 602 height 333
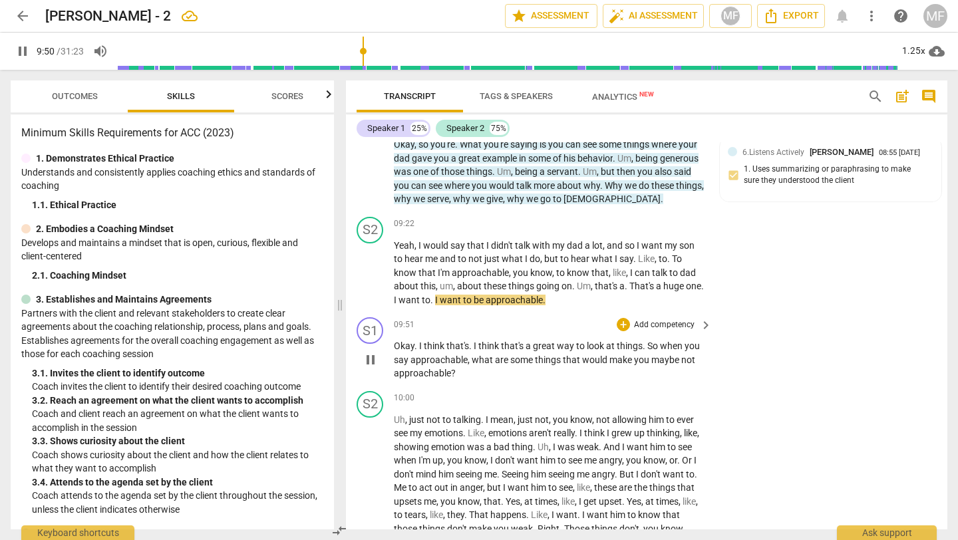
scroll to position [2530, 0]
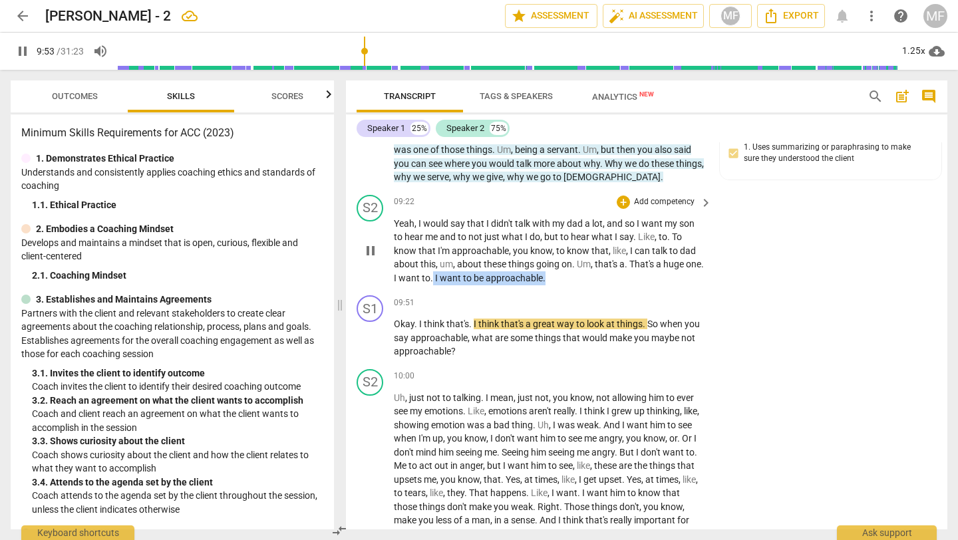
drag, startPoint x: 572, startPoint y: 224, endPoint x: 453, endPoint y: 226, distance: 119.1
click at [453, 226] on p "Yeah , I would say that I didn't talk with my dad a lot , and so I want my son …" at bounding box center [549, 251] width 311 height 69
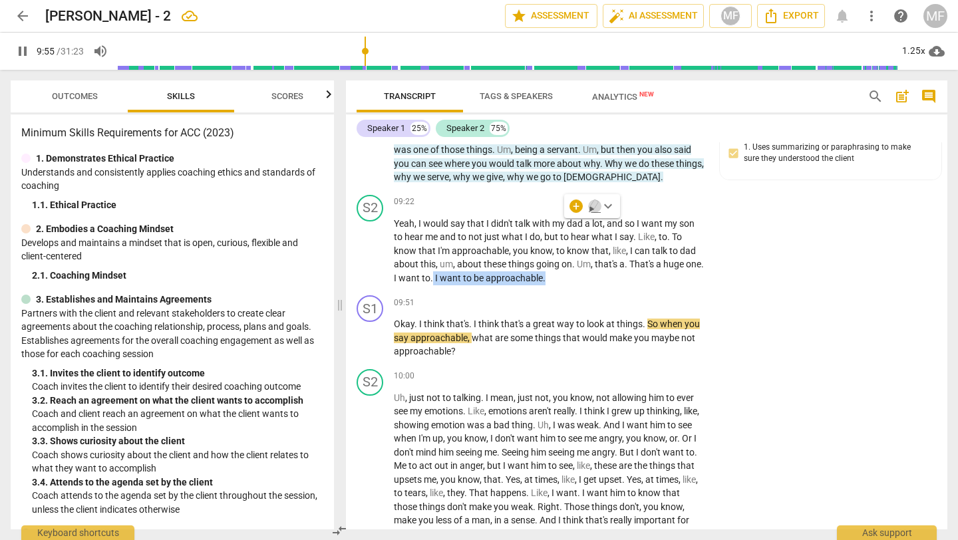
click at [597, 208] on icon "button" at bounding box center [594, 206] width 13 height 16
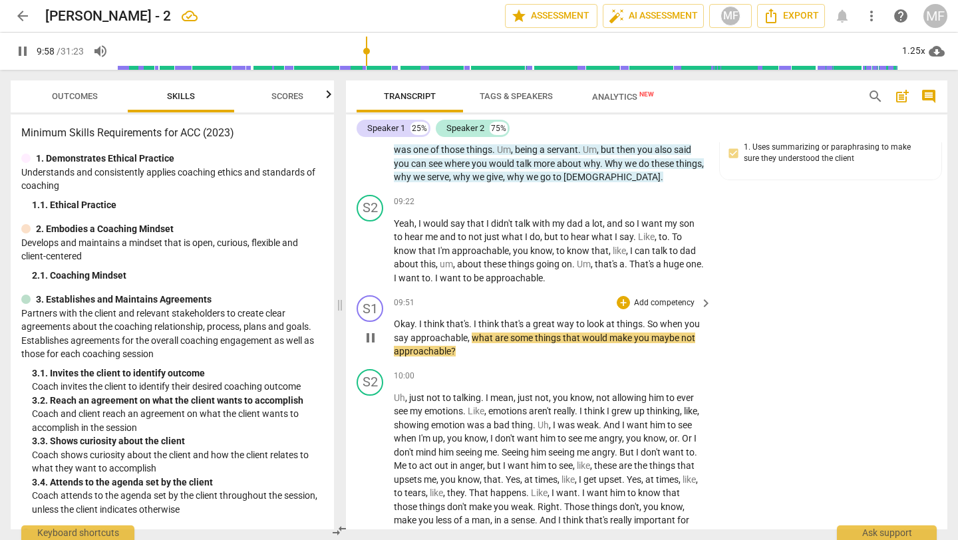
click at [461, 317] on p "Okay . I think that's . I think that's a great way to look at things . So when …" at bounding box center [549, 337] width 311 height 41
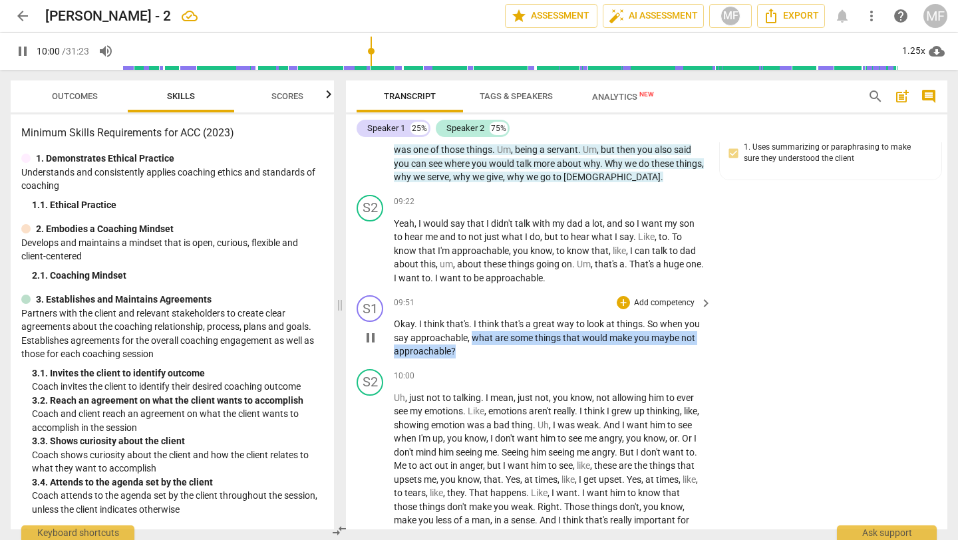
drag, startPoint x: 461, startPoint y: 302, endPoint x: 472, endPoint y: 281, distance: 24.1
click at [472, 317] on p "Okay . I think that's . I think that's a great way to look at things . So when …" at bounding box center [549, 337] width 311 height 41
click at [470, 281] on div "+" at bounding box center [466, 279] width 13 height 13
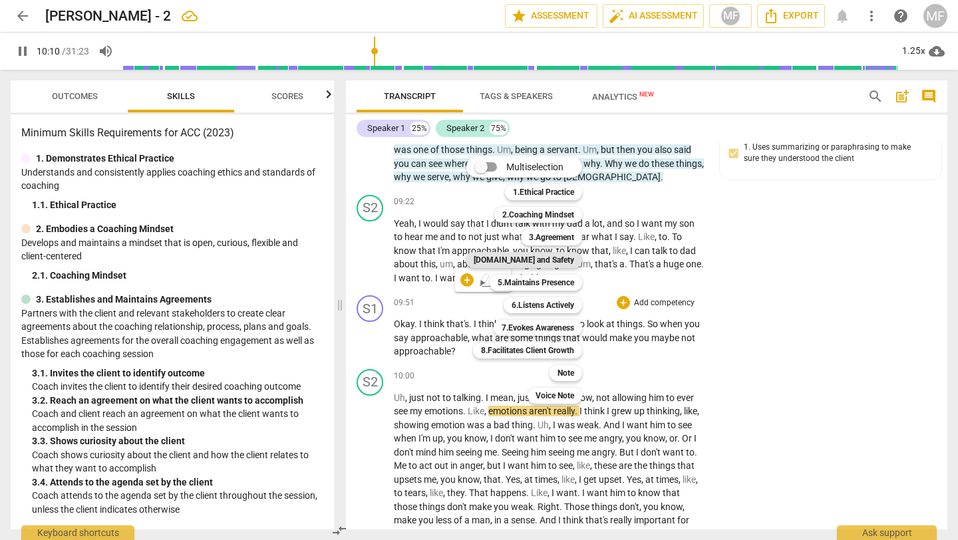
click at [554, 260] on b "[DOMAIN_NAME] and Safety" at bounding box center [524, 260] width 100 height 16
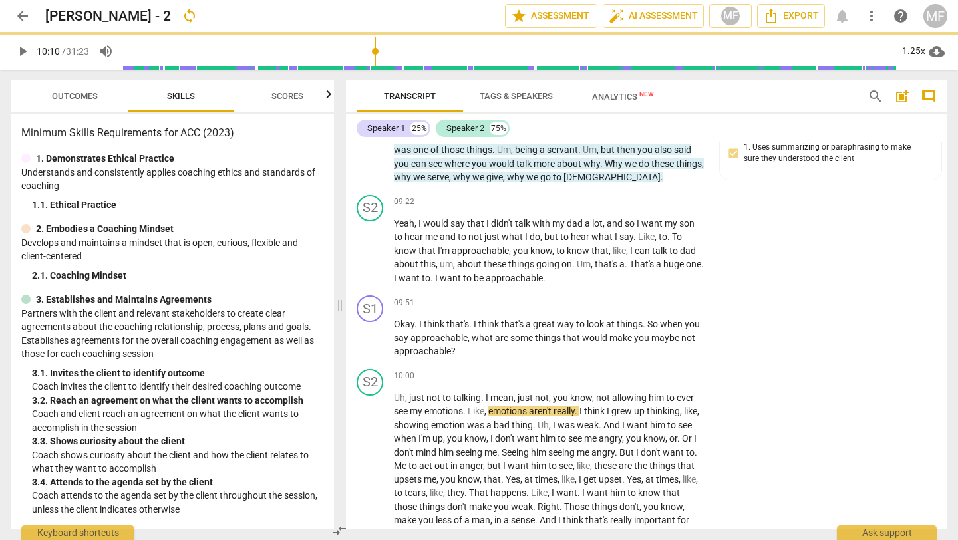
type input "610"
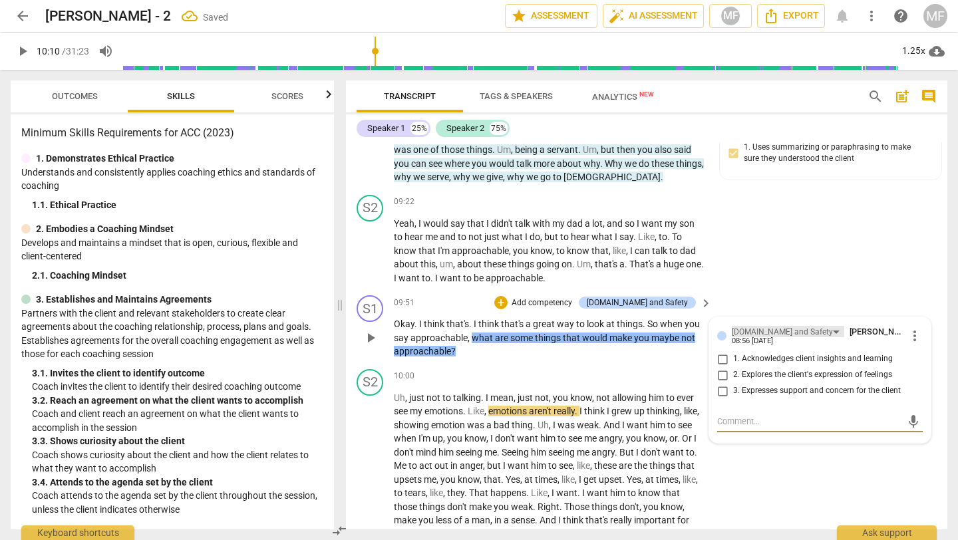
click at [755, 326] on div "[DOMAIN_NAME] and Safety" at bounding box center [782, 332] width 101 height 13
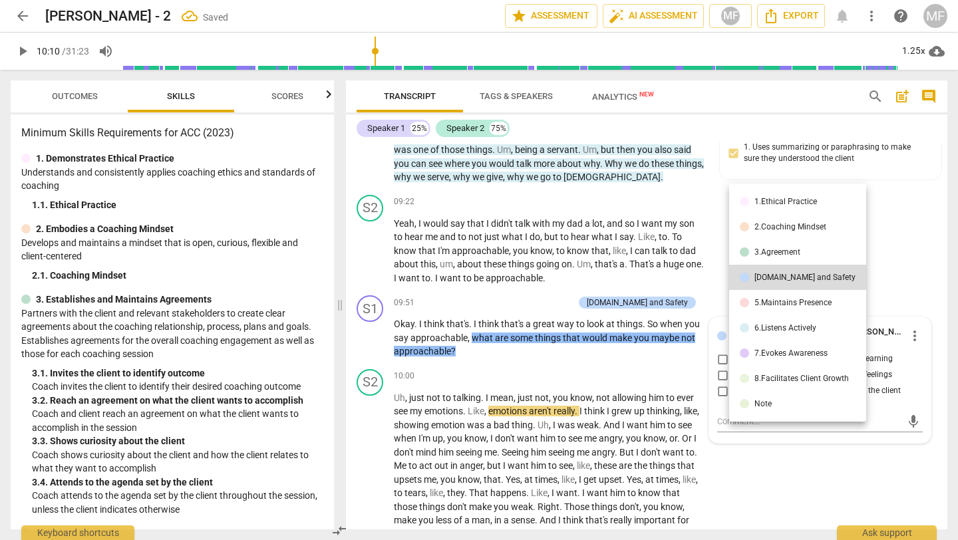
click at [758, 257] on li "3.Agreement" at bounding box center [797, 252] width 137 height 25
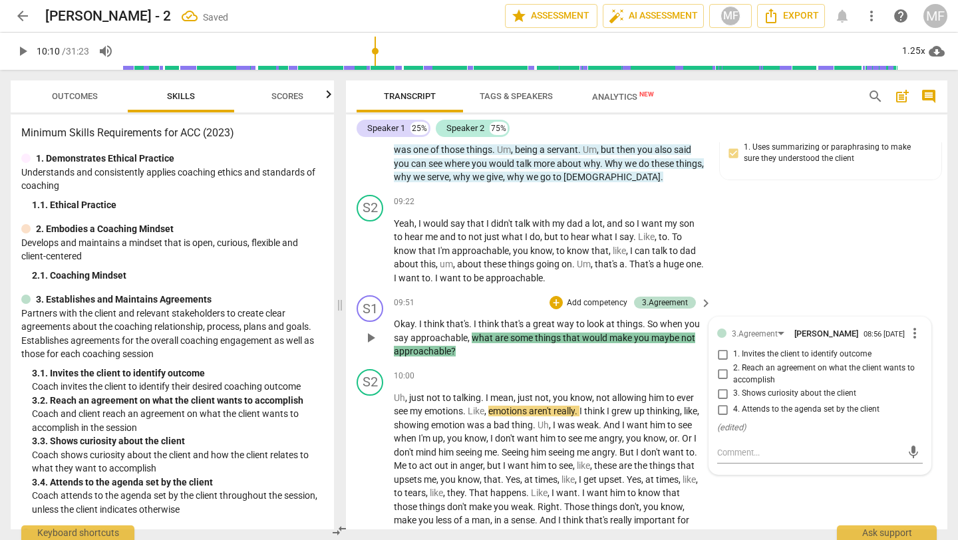
click at [767, 388] on span "3. Shows curiosity about the client" at bounding box center [794, 394] width 123 height 12
click at [733, 386] on input "3. Shows curiosity about the client" at bounding box center [722, 394] width 21 height 16
checkbox input "true"
click at [769, 212] on div "S2 play_arrow pause 09:22 + Add competency keyboard_arrow_right Yeah , I would …" at bounding box center [647, 240] width 602 height 101
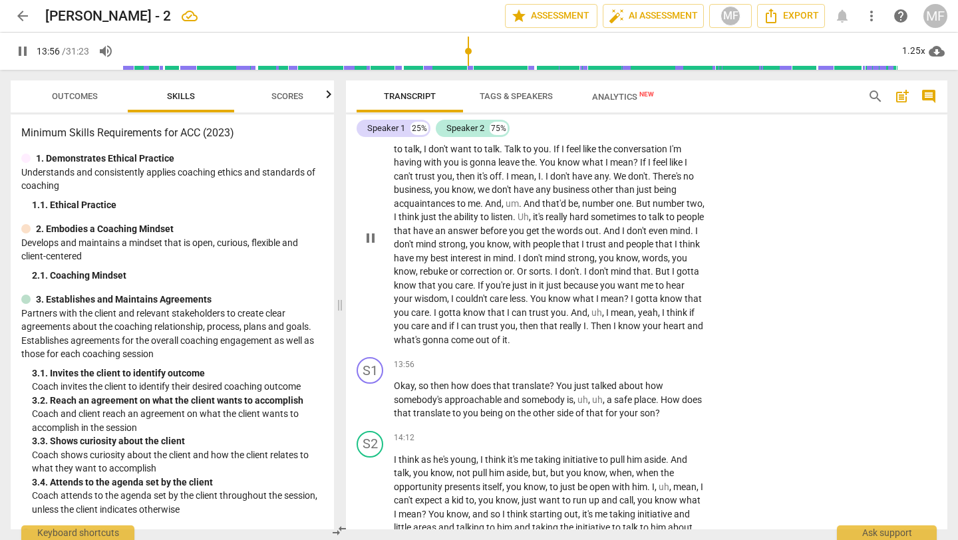
scroll to position [3345, 0]
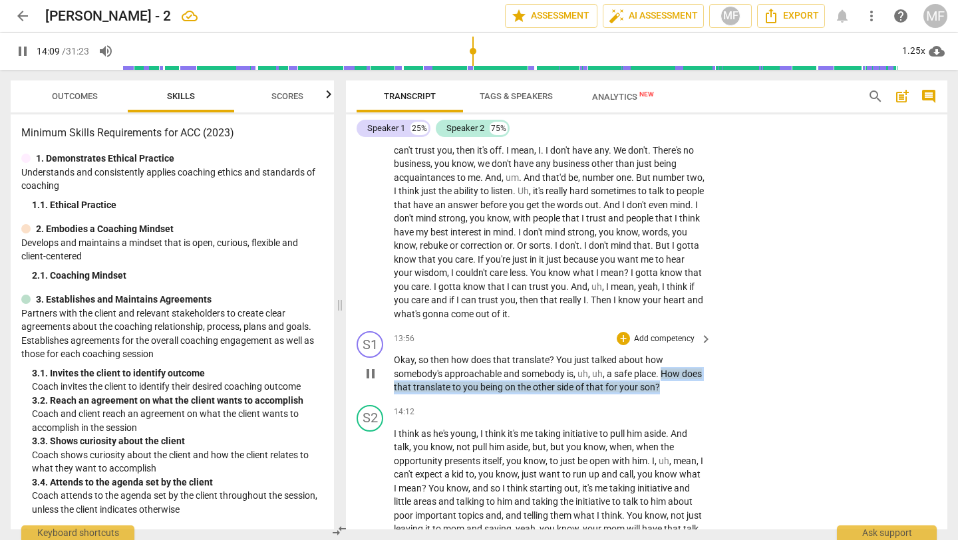
drag, startPoint x: 663, startPoint y: 317, endPoint x: 691, endPoint y: 335, distance: 33.0
click at [691, 353] on p "Okay , so then how does that translate ? You just talked about how somebody's a…" at bounding box center [549, 373] width 311 height 41
click at [691, 319] on div "+" at bounding box center [693, 315] width 13 height 13
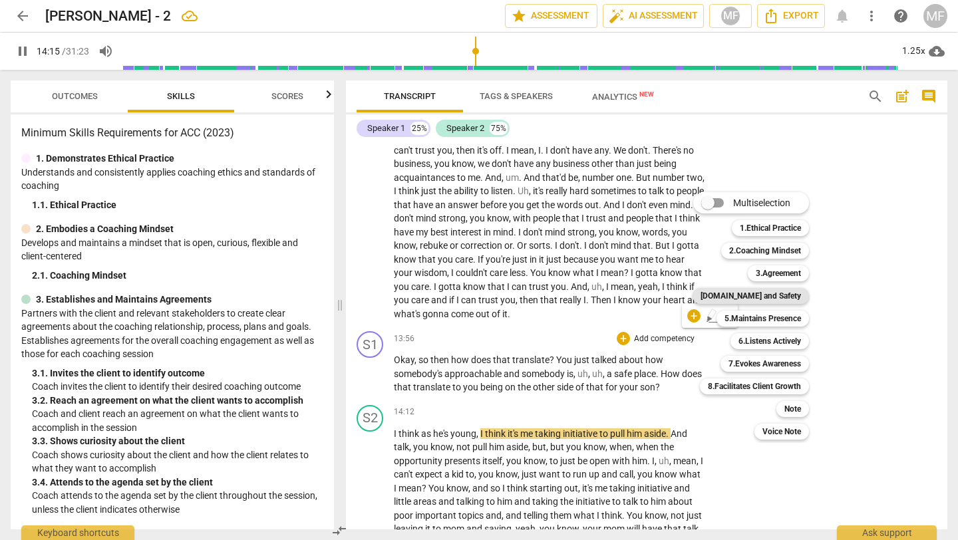
click at [773, 293] on b "[DOMAIN_NAME] and Safety" at bounding box center [751, 296] width 100 height 16
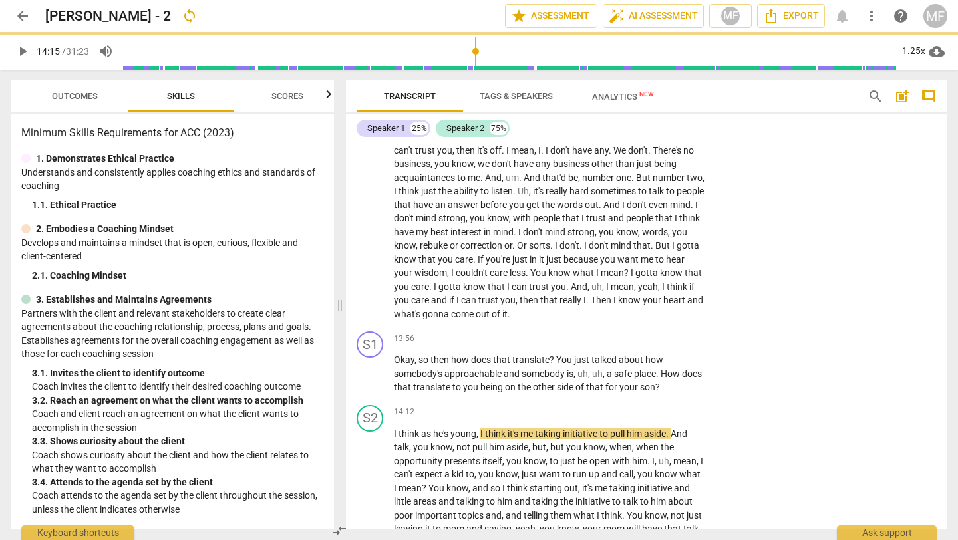
type input "856"
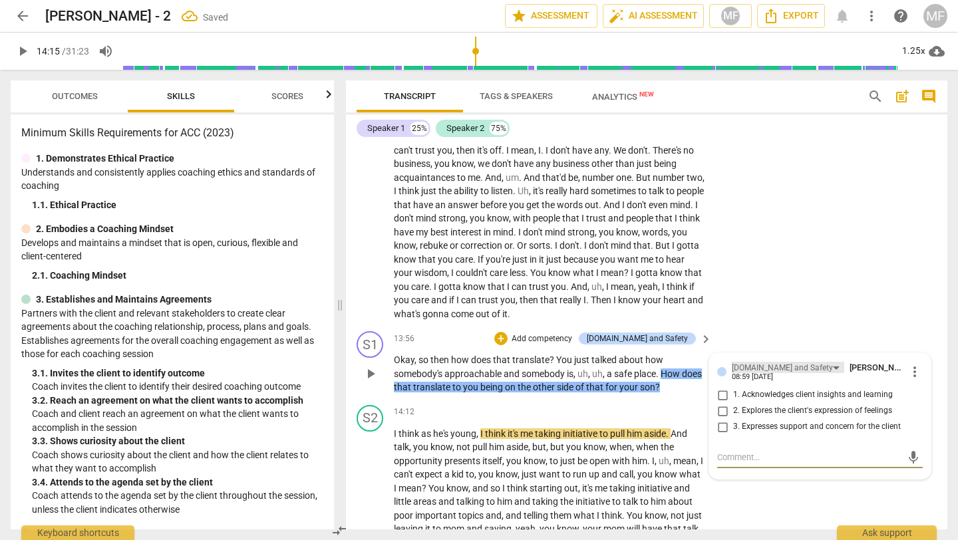
click at [771, 362] on div "[DOMAIN_NAME] and Safety" at bounding box center [782, 368] width 101 height 13
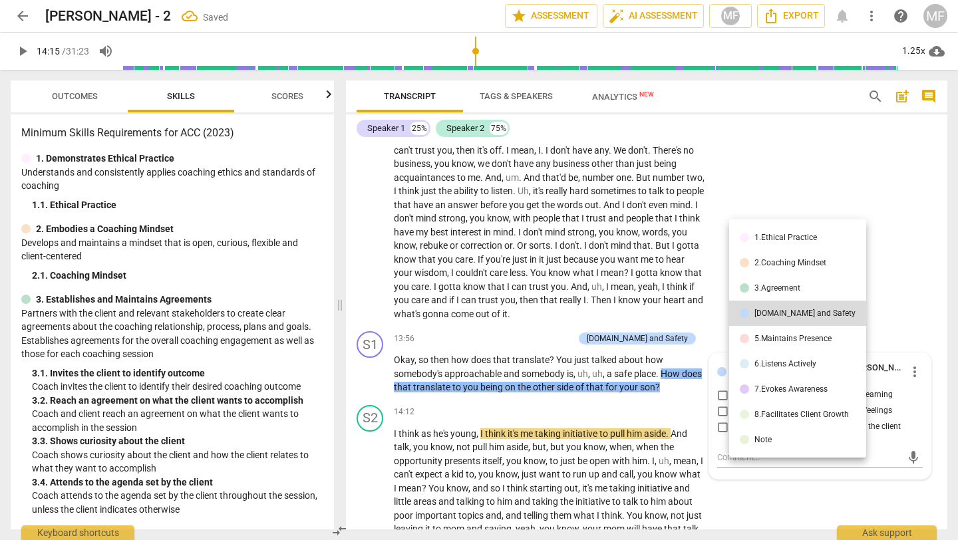
click at [771, 296] on li "3.Agreement" at bounding box center [797, 287] width 137 height 25
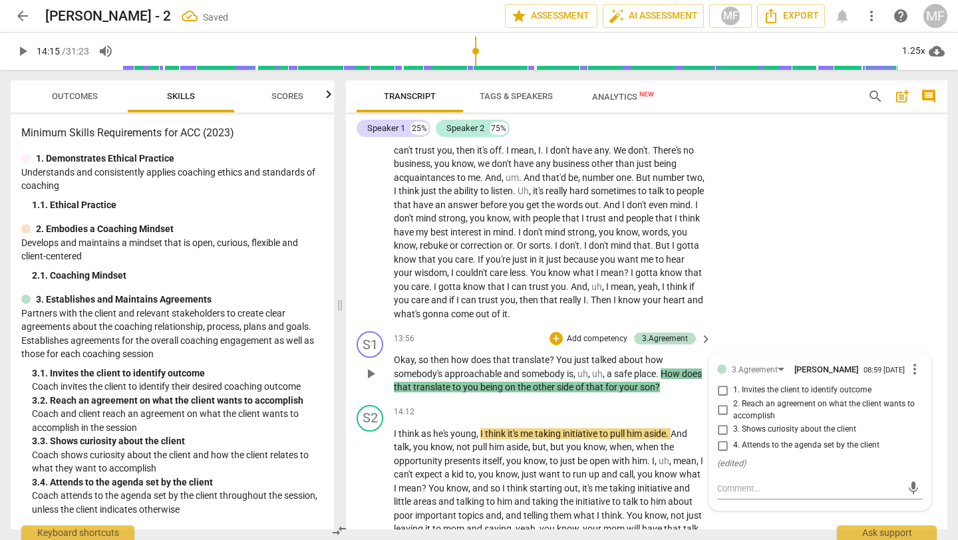
click at [777, 440] on span "4. Attends to the agenda set by the client" at bounding box center [806, 446] width 146 height 12
click at [733, 438] on input "4. Attends to the agenda set by the client" at bounding box center [722, 446] width 21 height 16
checkbox input "true"
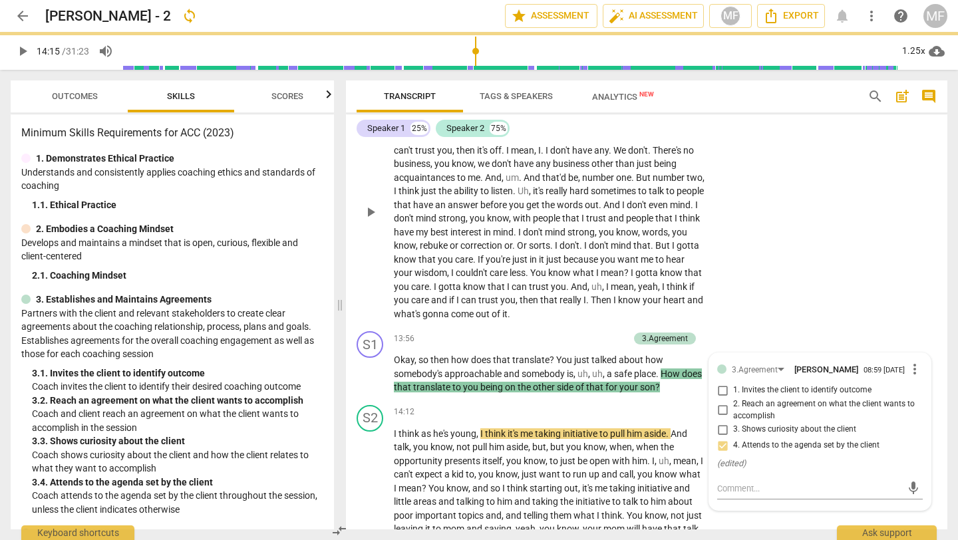
click at [779, 262] on div "S2 play_arrow pause 12:32 + Add competency keyboard_arrow_right I mean , number…" at bounding box center [647, 200] width 602 height 251
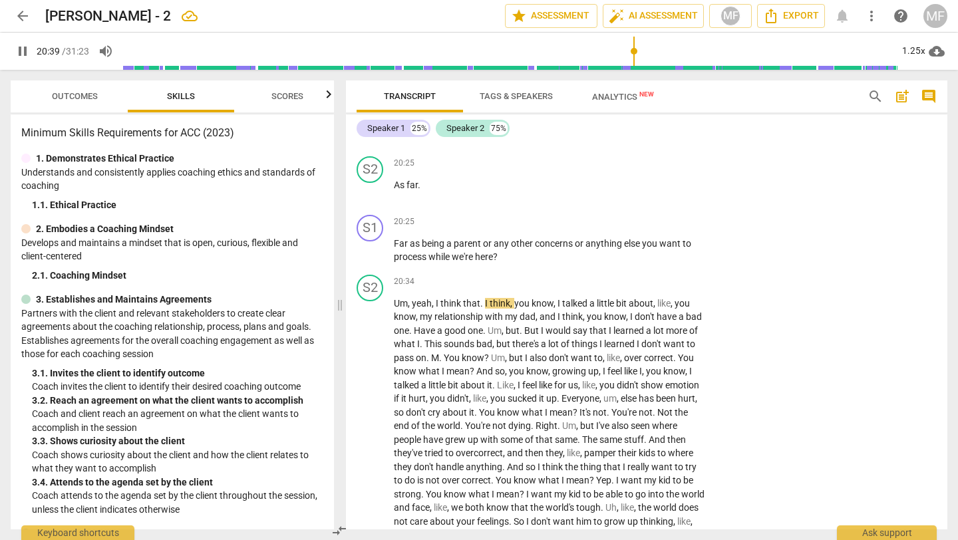
scroll to position [5300, 0]
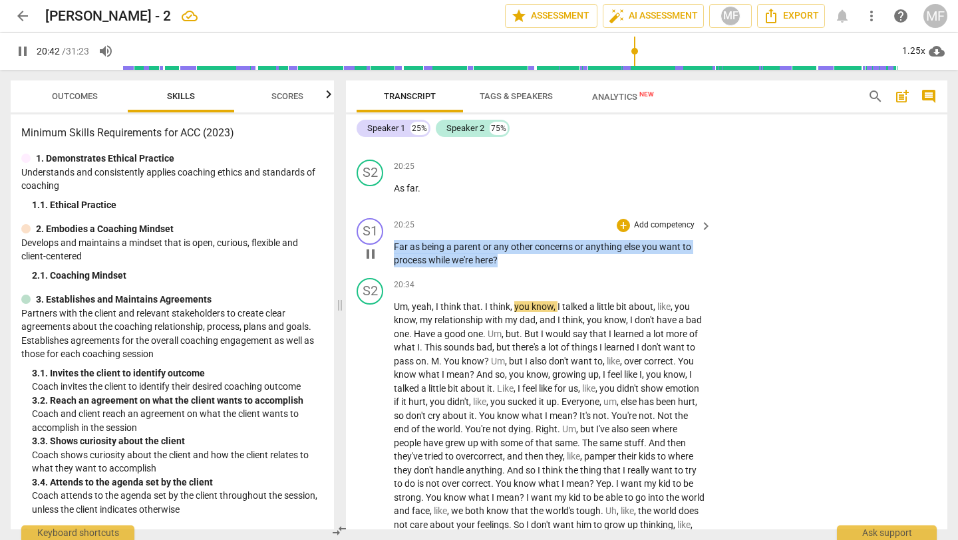
drag, startPoint x: 507, startPoint y: 210, endPoint x: 392, endPoint y: 192, distance: 116.6
click at [392, 213] on div "S1 play_arrow pause 20:25 + Add competency keyboard_arrow_right Far as being a …" at bounding box center [647, 243] width 602 height 60
click at [622, 219] on div "+" at bounding box center [623, 225] width 13 height 13
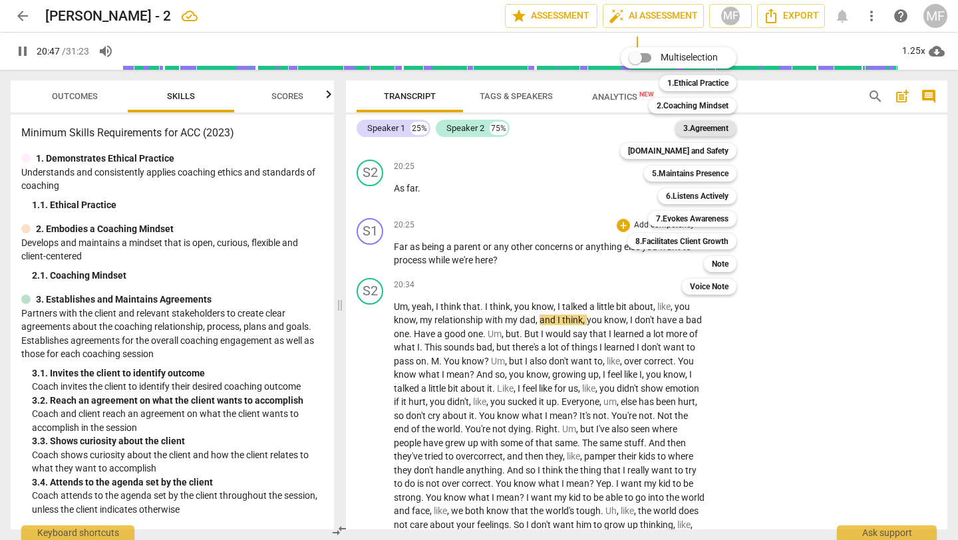
click at [693, 132] on b "3.Agreement" at bounding box center [705, 128] width 45 height 16
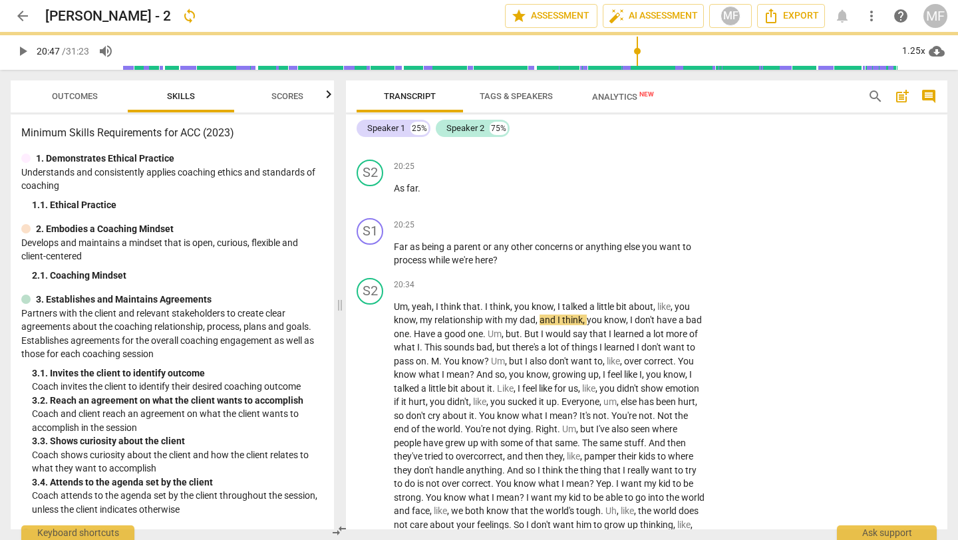
type input "1248"
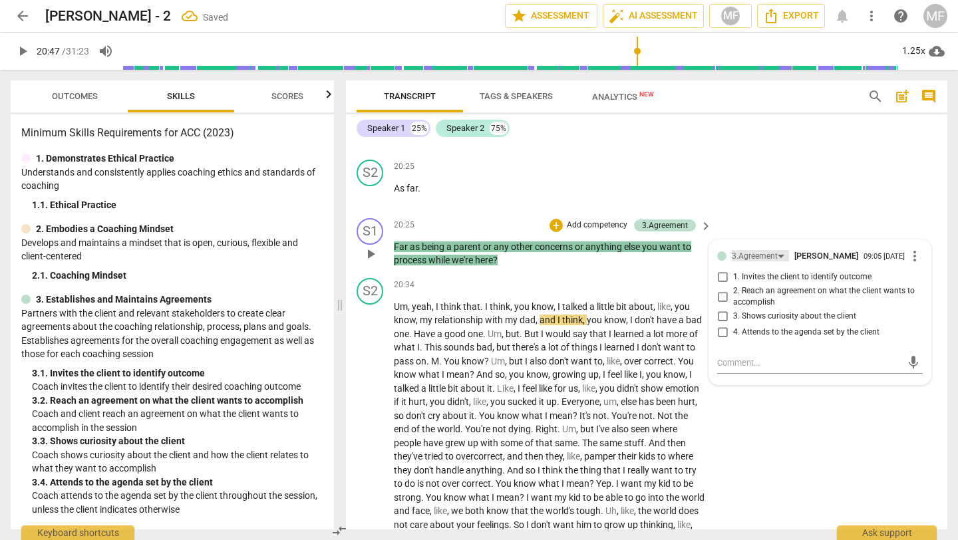
click at [749, 250] on div "3.Agreement" at bounding box center [755, 256] width 46 height 13
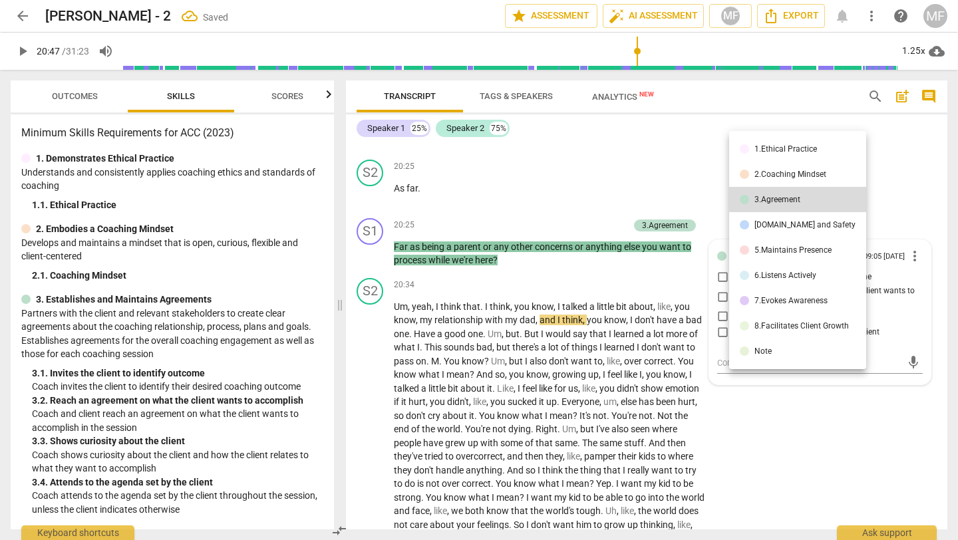
click at [755, 225] on div "[DOMAIN_NAME] and Safety" at bounding box center [805, 225] width 101 height 8
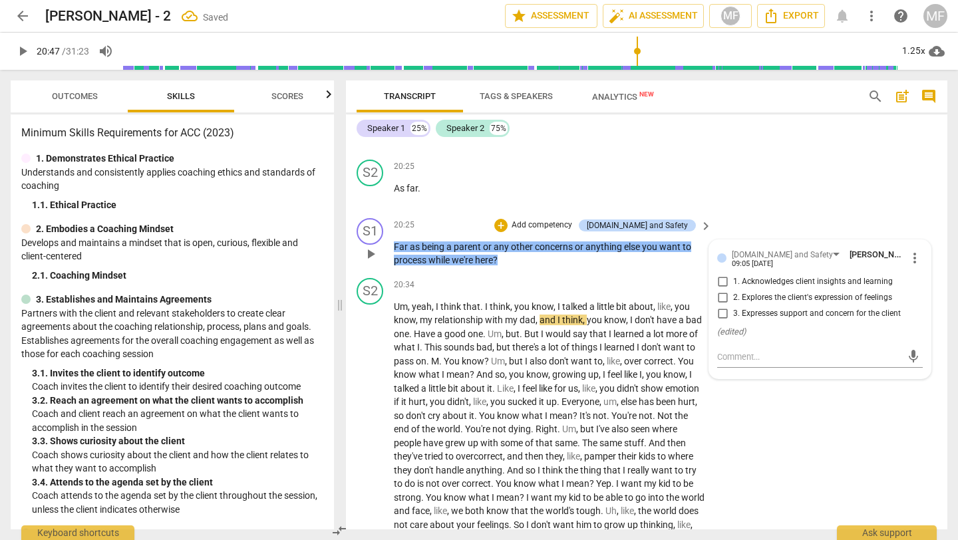
click at [759, 260] on div "09:05 [DATE]" at bounding box center [752, 264] width 41 height 9
click at [757, 249] on div "[DOMAIN_NAME] and Safety" at bounding box center [782, 255] width 101 height 13
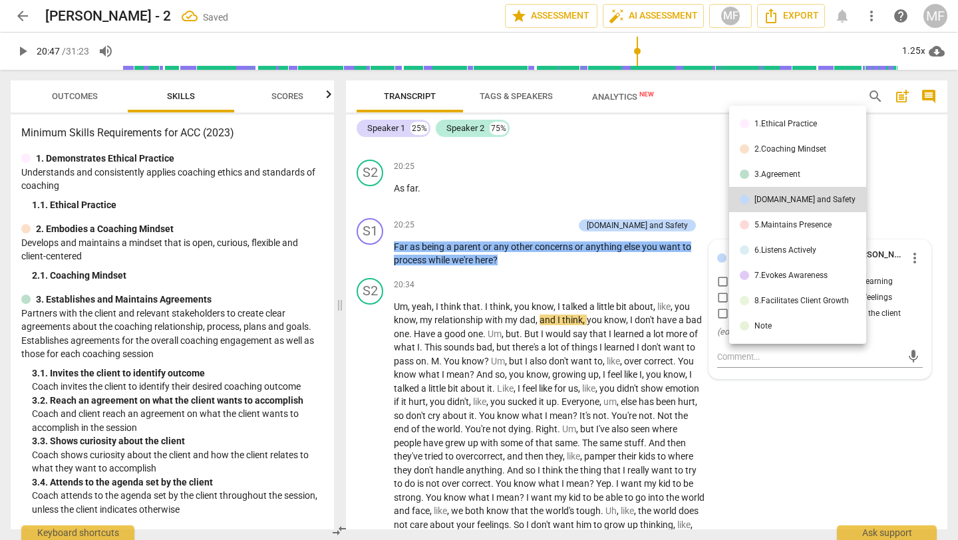
click at [762, 230] on li "5.Maintains Presence" at bounding box center [797, 224] width 137 height 25
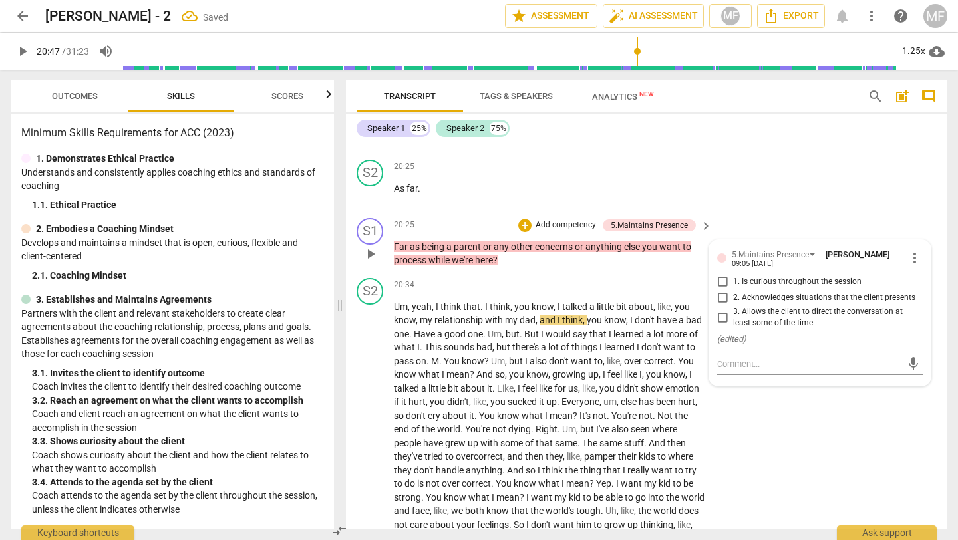
click at [757, 306] on span "3. Allows the client to direct the conversation at least some of the time" at bounding box center [825, 317] width 184 height 23
click at [733, 309] on input "3. Allows the client to direct the conversation at least some of the time" at bounding box center [722, 317] width 21 height 16
checkbox input "true"
click at [753, 156] on div "S2 play_arrow pause 20:25 + Add competency keyboard_arrow_right As far ." at bounding box center [647, 183] width 602 height 59
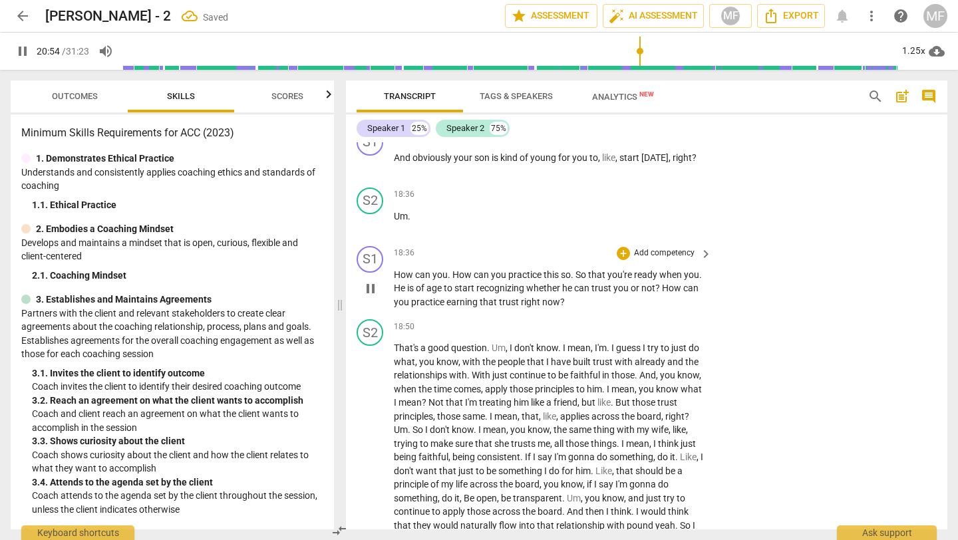
scroll to position [4603, 0]
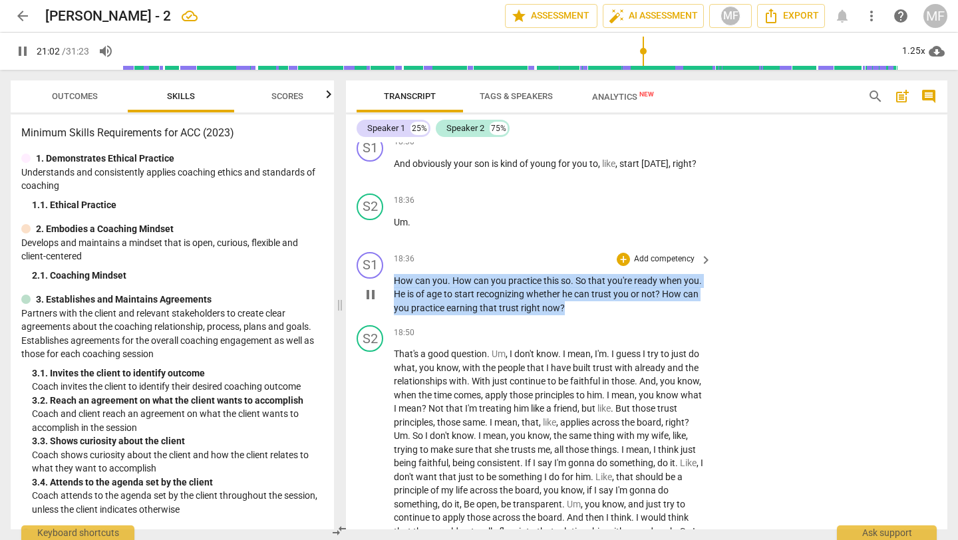
drag, startPoint x: 574, startPoint y: 257, endPoint x: 392, endPoint y: 229, distance: 183.8
click at [392, 247] on div "S1 play_arrow pause 18:36 + Add competency keyboard_arrow_right How can you . H…" at bounding box center [647, 284] width 602 height 74
click at [574, 240] on div "+" at bounding box center [574, 236] width 13 height 13
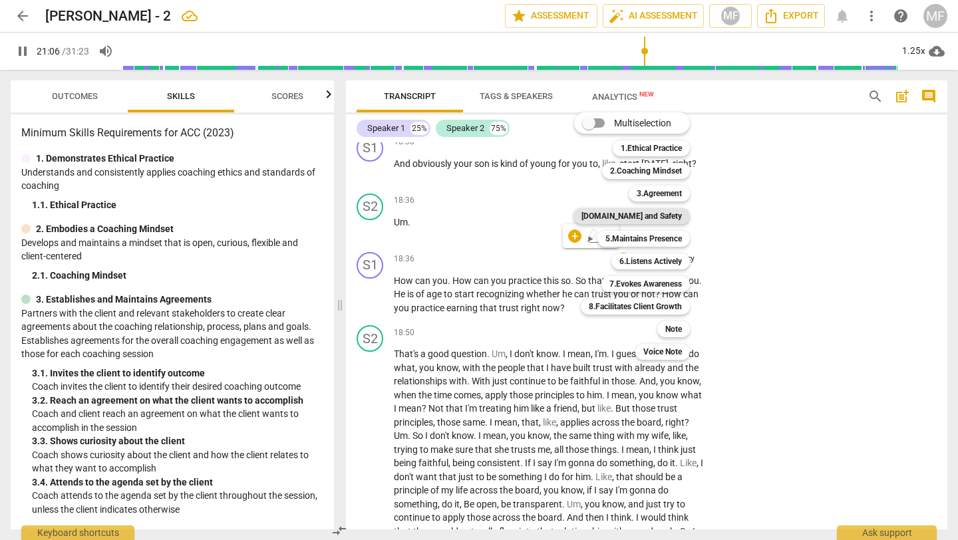
click at [651, 216] on b "[DOMAIN_NAME] and Safety" at bounding box center [632, 216] width 100 height 16
type input "1266"
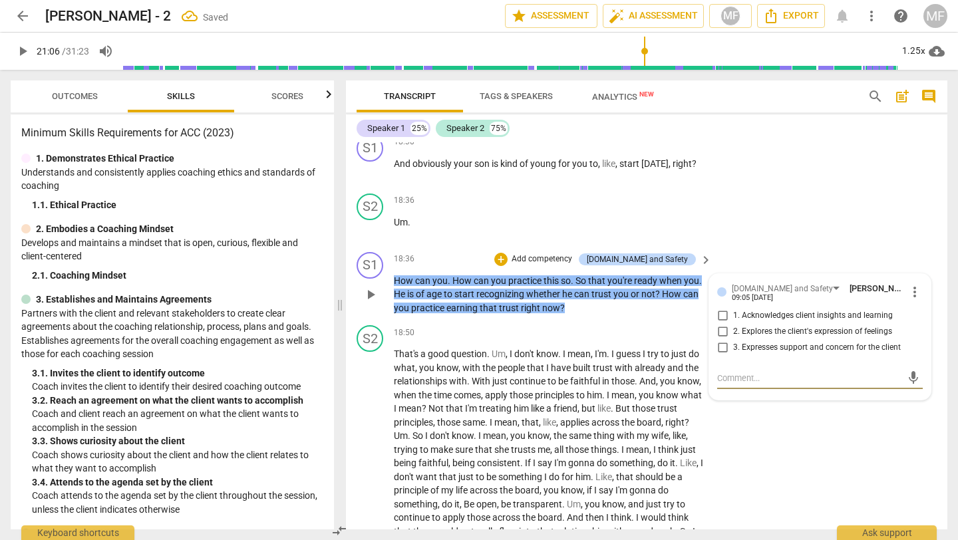
click at [765, 310] on span "1. Acknowledges client insights and learning" at bounding box center [813, 316] width 160 height 12
click at [733, 308] on input "1. Acknowledges client insights and learning" at bounding box center [722, 316] width 21 height 16
checkbox input "true"
click at [754, 326] on span "2. Explores the client's expression of feelings" at bounding box center [812, 332] width 159 height 12
click at [733, 324] on input "2. Explores the client's expression of feelings" at bounding box center [722, 332] width 21 height 16
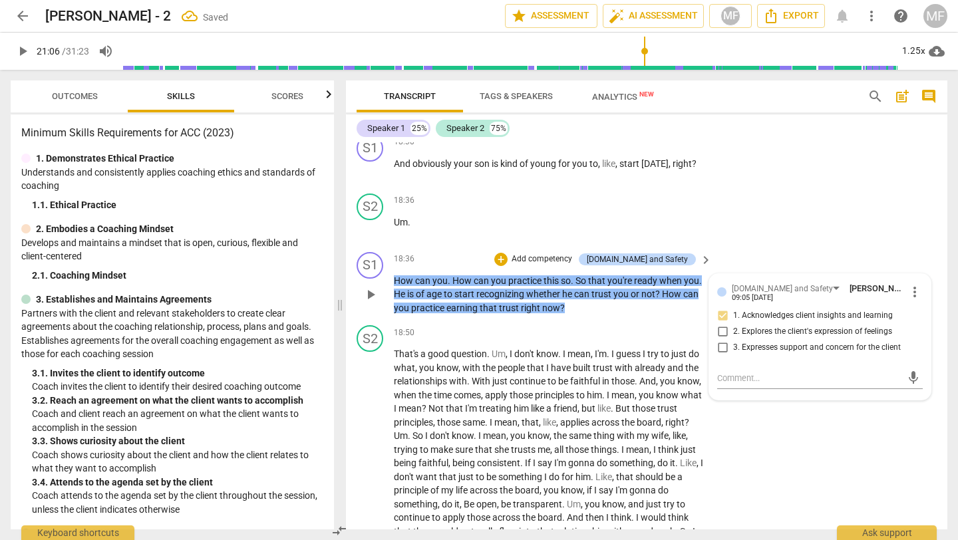
checkbox input "true"
click at [779, 191] on div "S2 play_arrow pause 18:36 + Add competency keyboard_arrow_right Um ." at bounding box center [647, 217] width 602 height 59
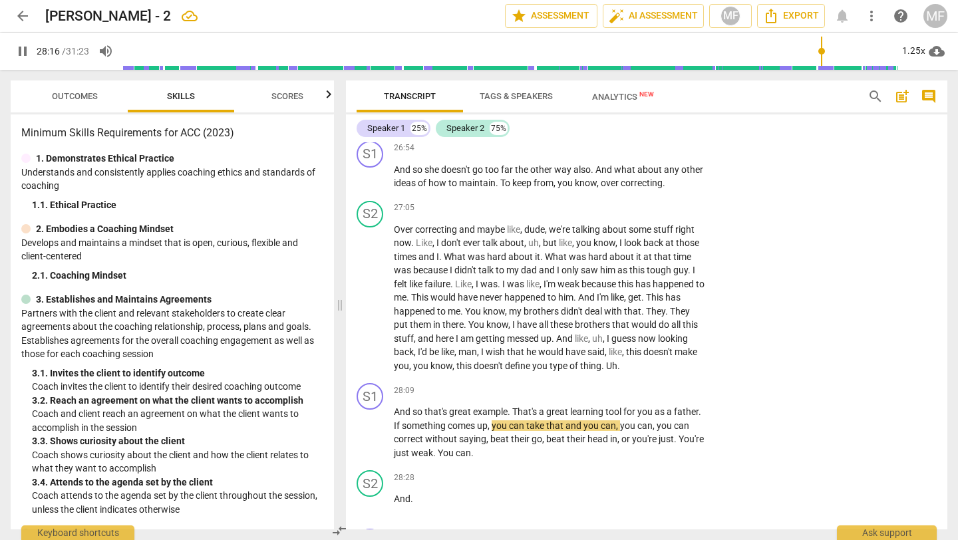
scroll to position [7321, 0]
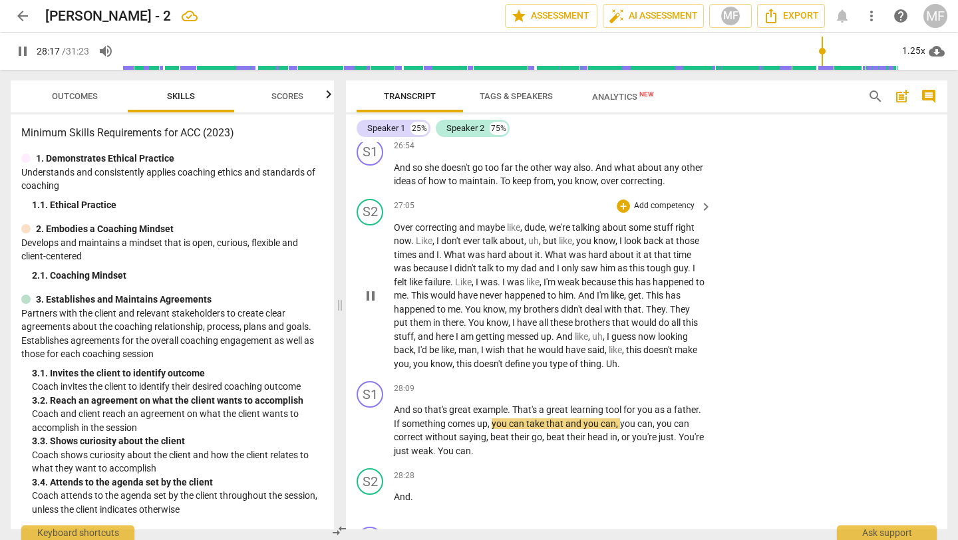
drag, startPoint x: 639, startPoint y: 322, endPoint x: 397, endPoint y: 236, distance: 256.4
click at [397, 236] on div "format_bold format_list_bulleted [PERSON_NAME] delete Summary: Coach's thoughts…" at bounding box center [647, 335] width 602 height 387
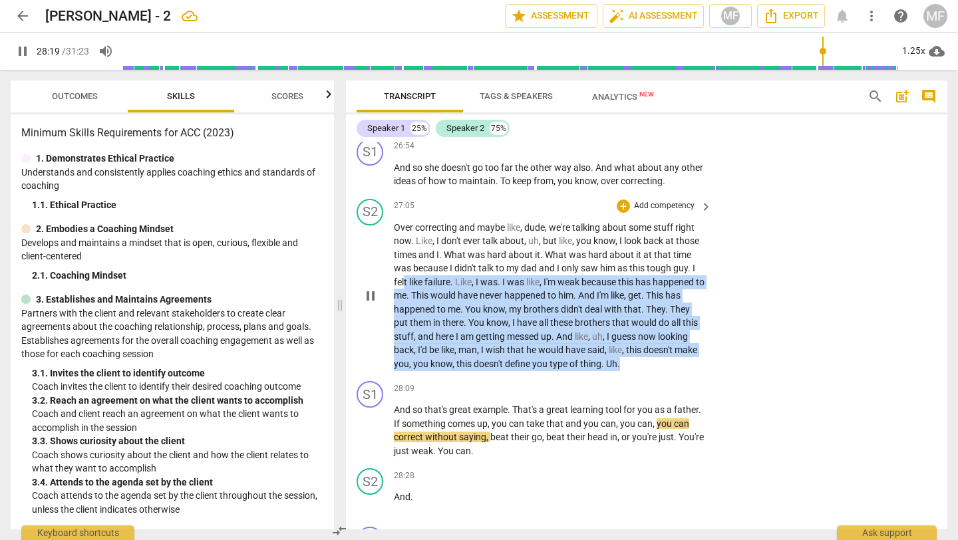
drag, startPoint x: 403, startPoint y: 224, endPoint x: 622, endPoint y: 308, distance: 234.4
click at [622, 308] on p "Over correcting and maybe like , dude , we're talking about some stuff right no…" at bounding box center [549, 296] width 311 height 150
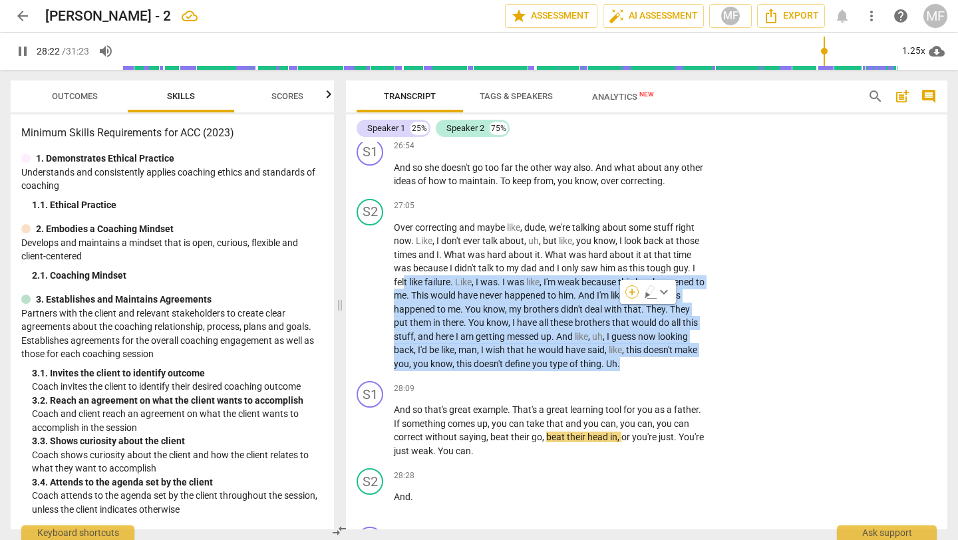
click at [631, 286] on div "+" at bounding box center [632, 291] width 13 height 13
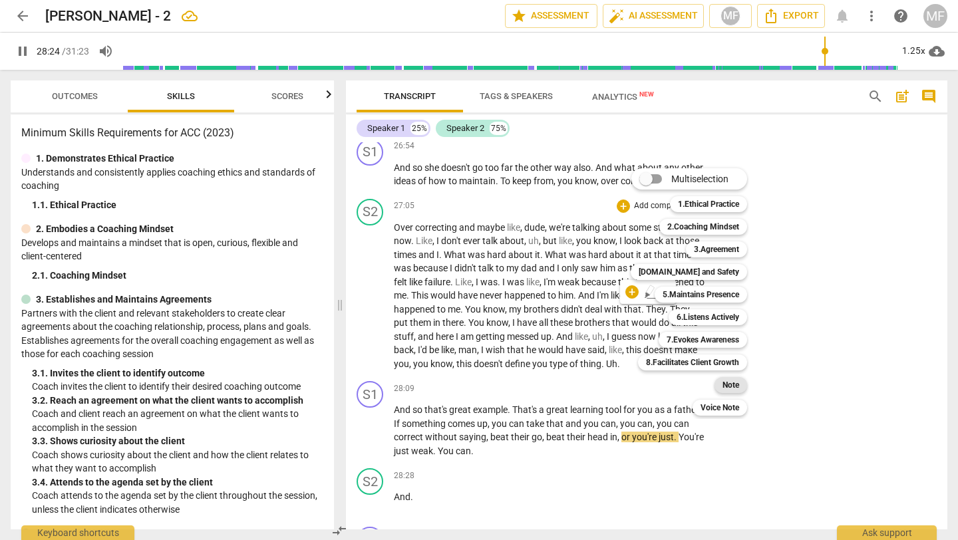
click at [726, 386] on b "Note" at bounding box center [731, 385] width 17 height 16
type input "1705"
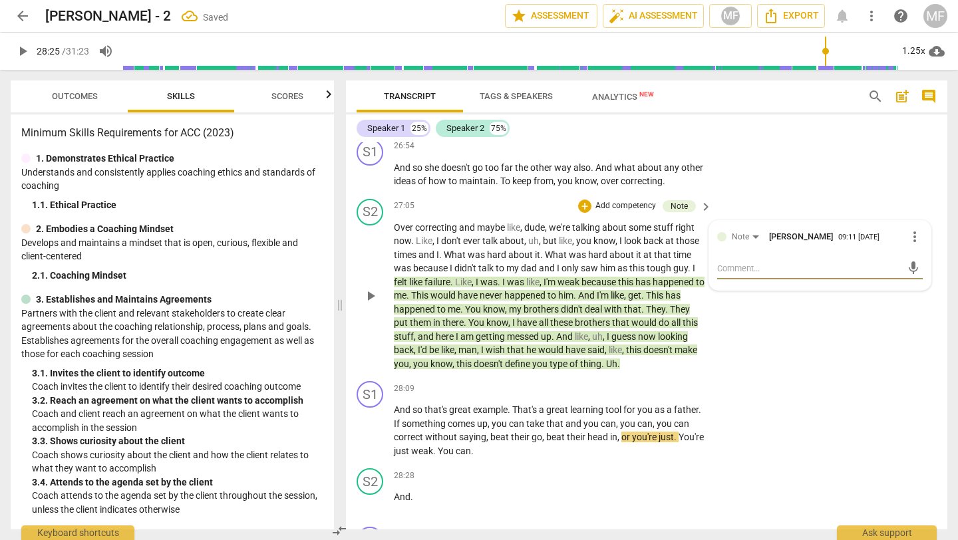
type textarea "E"
type textarea "Em"
type textarea "Emo"
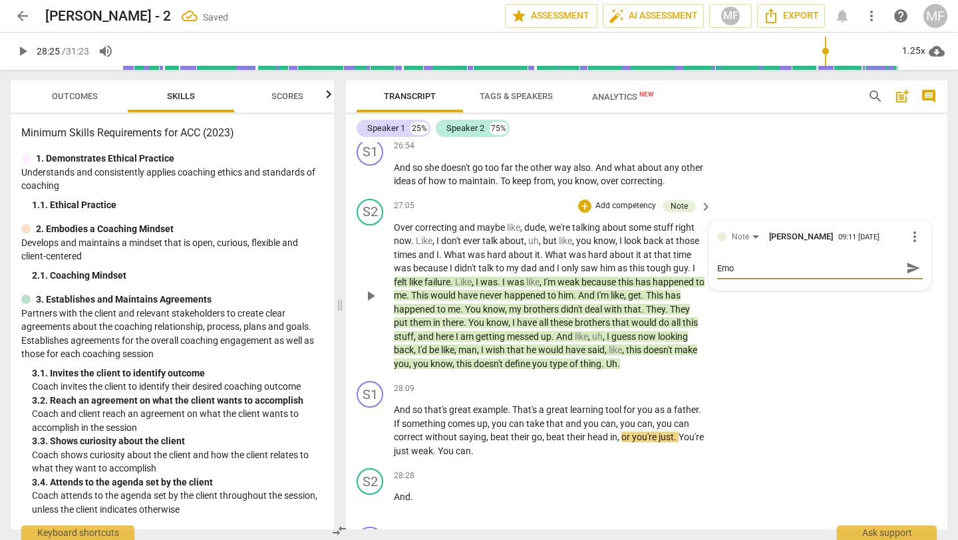
type textarea "Emot"
type textarea "Emoti"
type textarea "Emotio"
type textarea "Emotion"
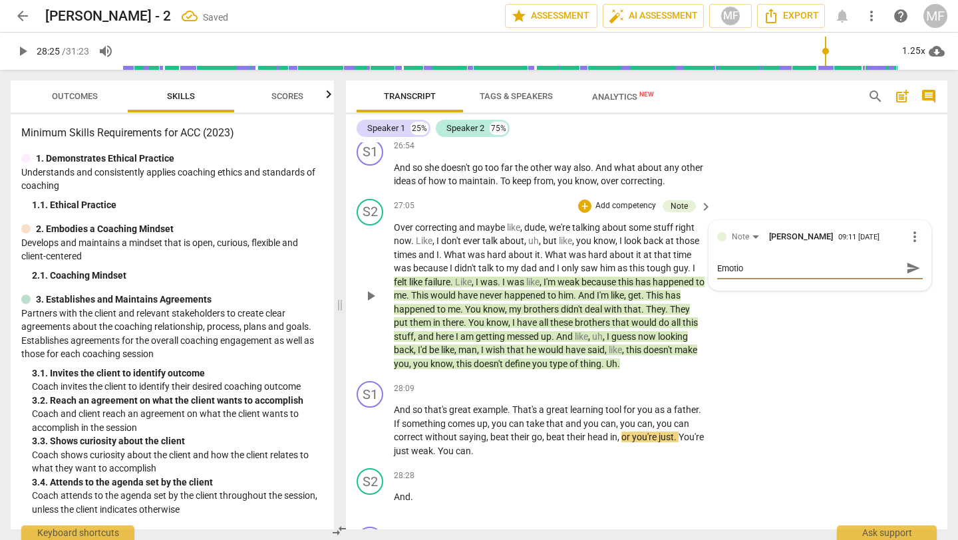
type textarea "Emotion"
type textarea "Emotion c"
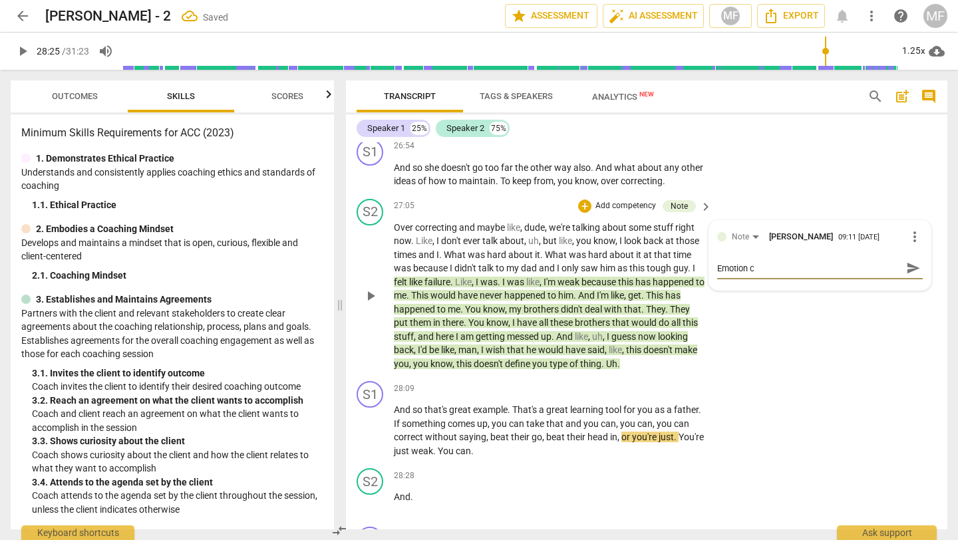
type textarea "Emotion co"
type textarea "Emotion com"
type textarea "Emotion comi"
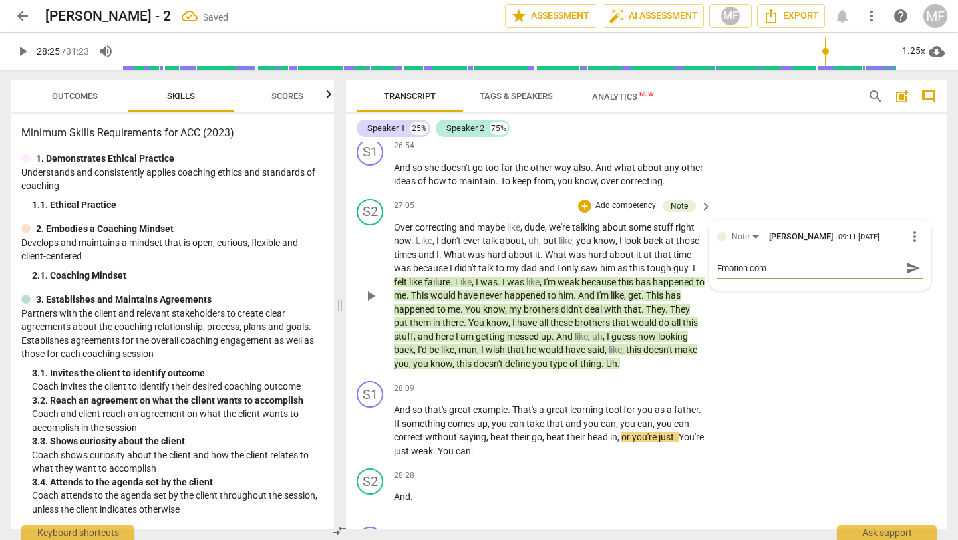
type textarea "Emotion comi"
type textarea "Emotion comin"
type textarea "Emotion coming"
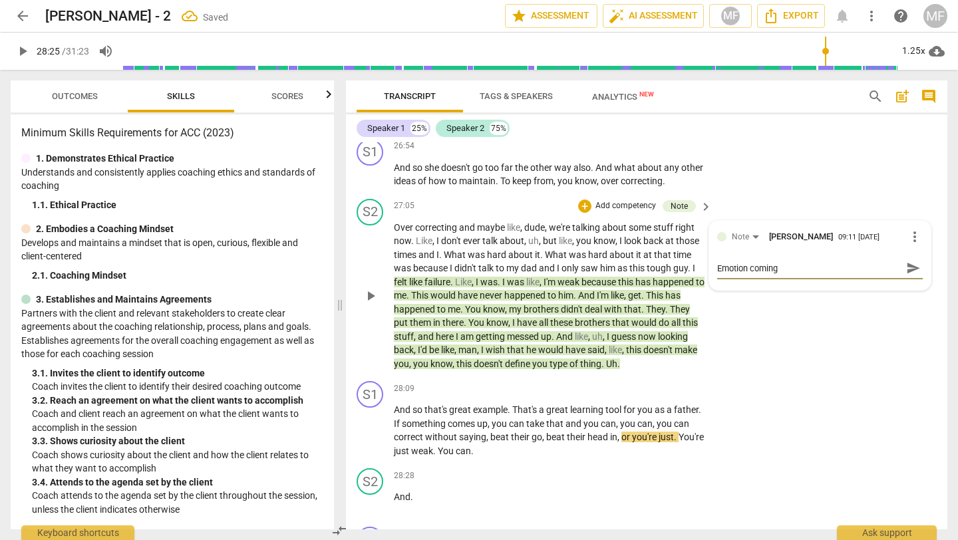
type textarea "Emotion coming"
type textarea "Emotion coming u"
type textarea "Emotion coming up"
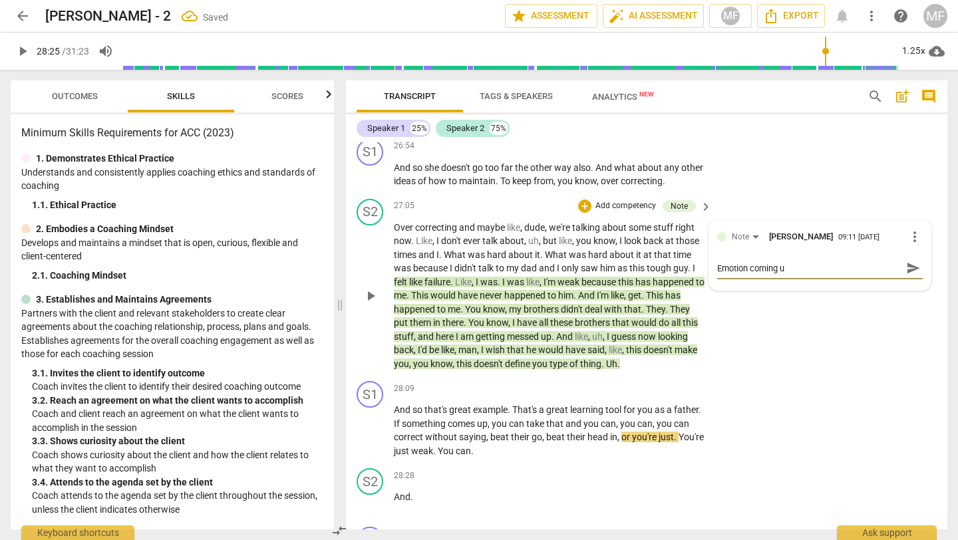
type textarea "Emotion coming up"
type textarea "Emotion coming up f"
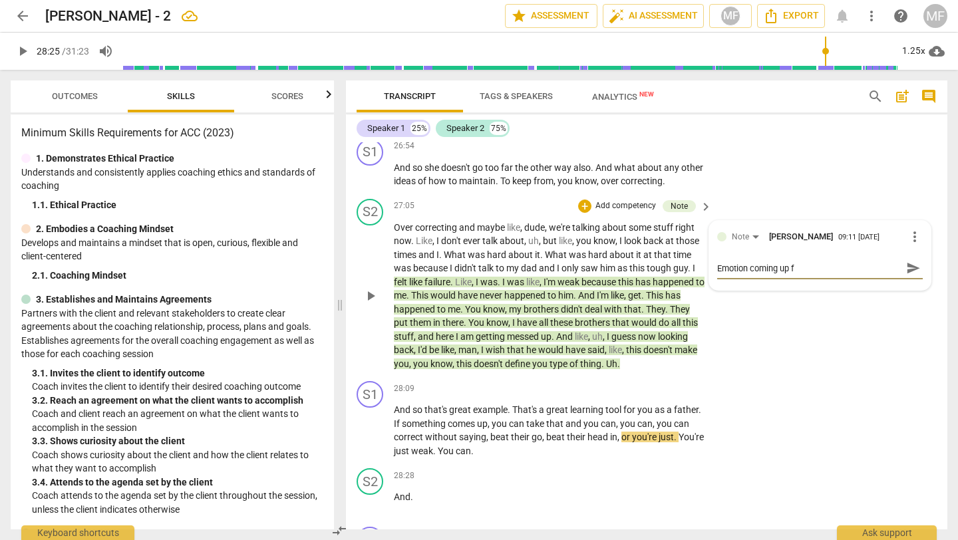
type textarea "Emotion coming up fo"
type textarea "Emotion coming up for"
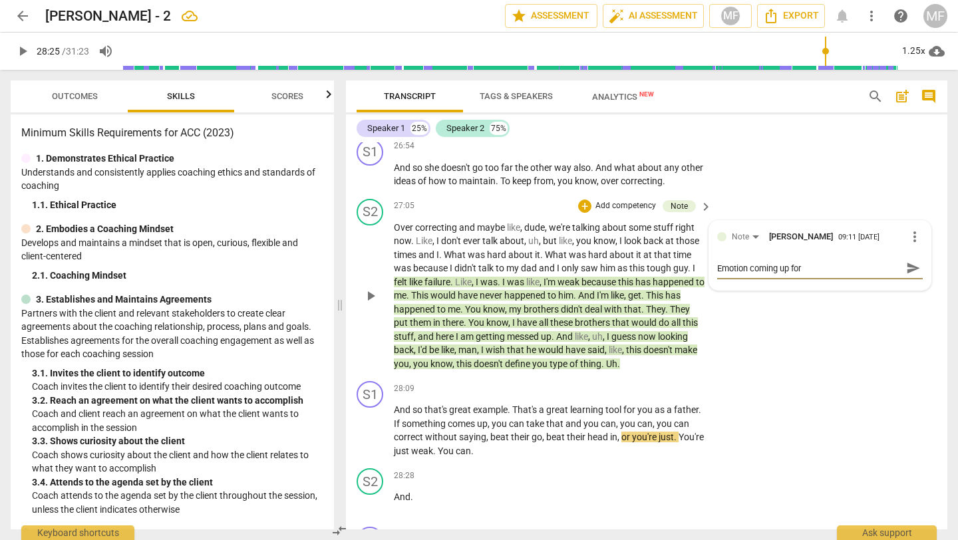
type textarea "Emotion coming up for"
type textarea "Emotion coming up for t"
type textarea "Emotion coming up for th"
type textarea "Emotion coming up for the"
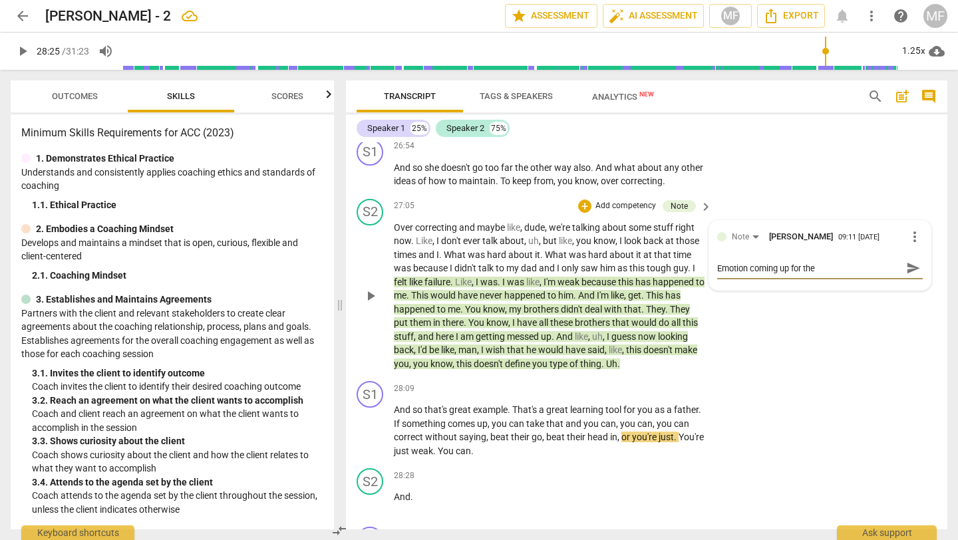
type textarea "Emotion coming up for the"
type textarea "Emotion coming up for the c"
type textarea "Emotion coming up for the cl"
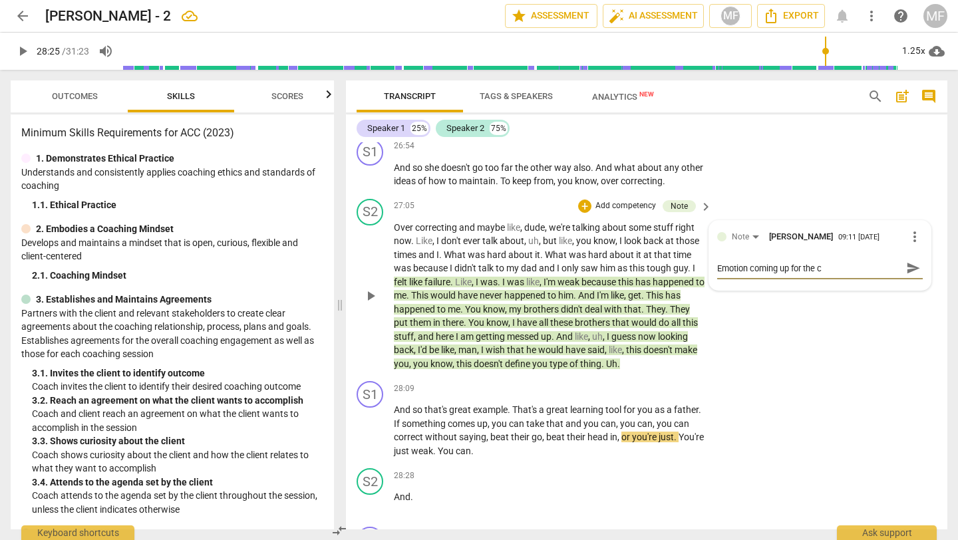
type textarea "Emotion coming up for the cl"
type textarea "Emotion coming up for the cli"
type textarea "Emotion coming up for the clie"
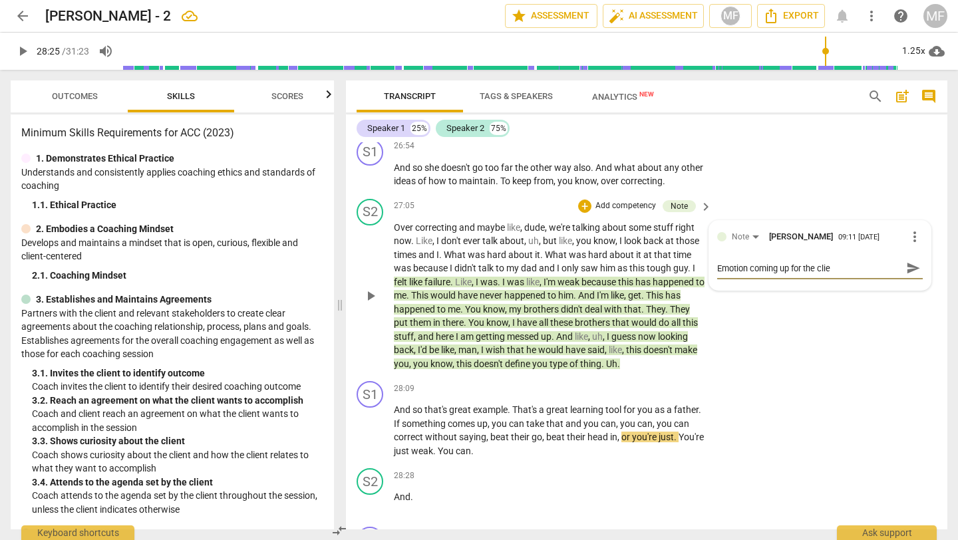
type textarea "Emotion coming up for the clien"
type textarea "Emotion coming up for the client"
type textarea "Emotion coming up for the client?"
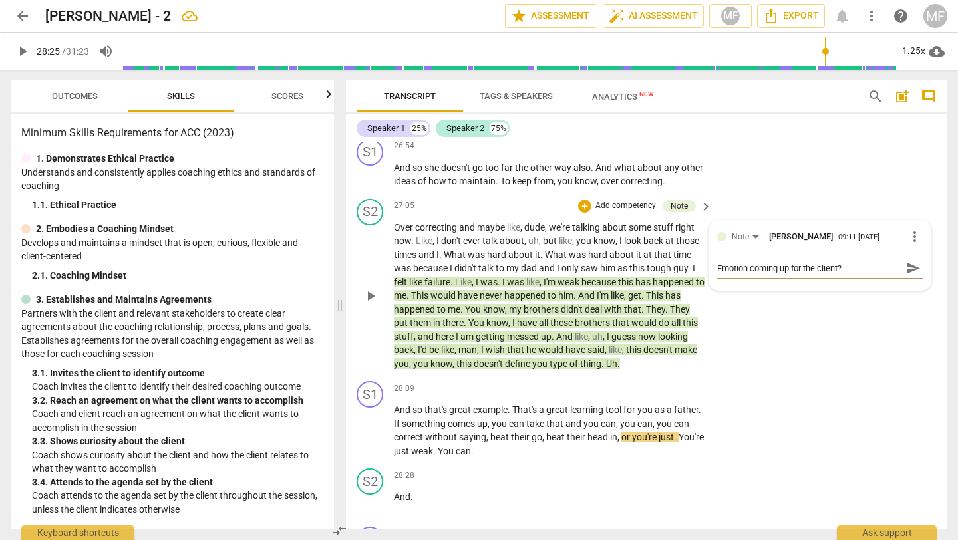
type textarea "Emotion coming up for the client?"
click at [911, 261] on span "send" at bounding box center [913, 268] width 15 height 15
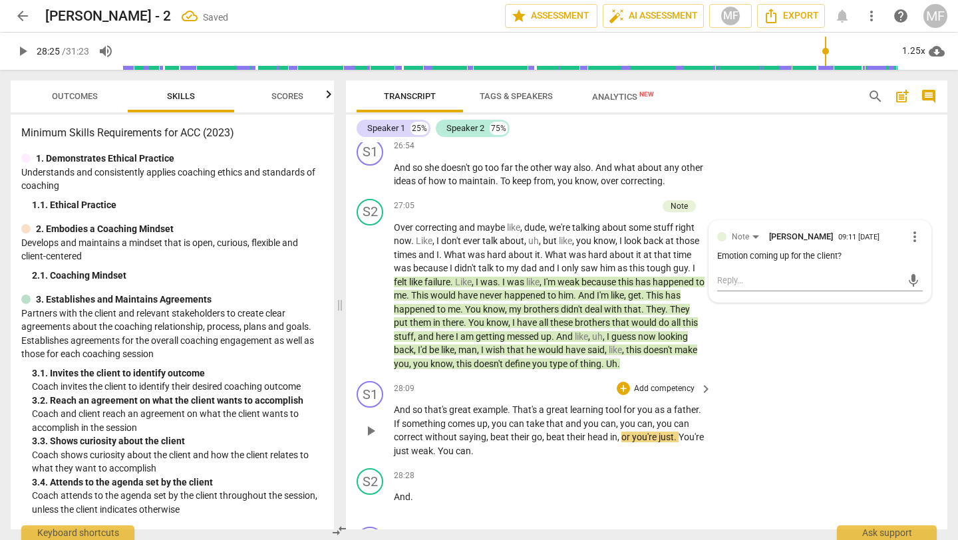
click at [371, 423] on span "play_arrow" at bounding box center [371, 431] width 16 height 16
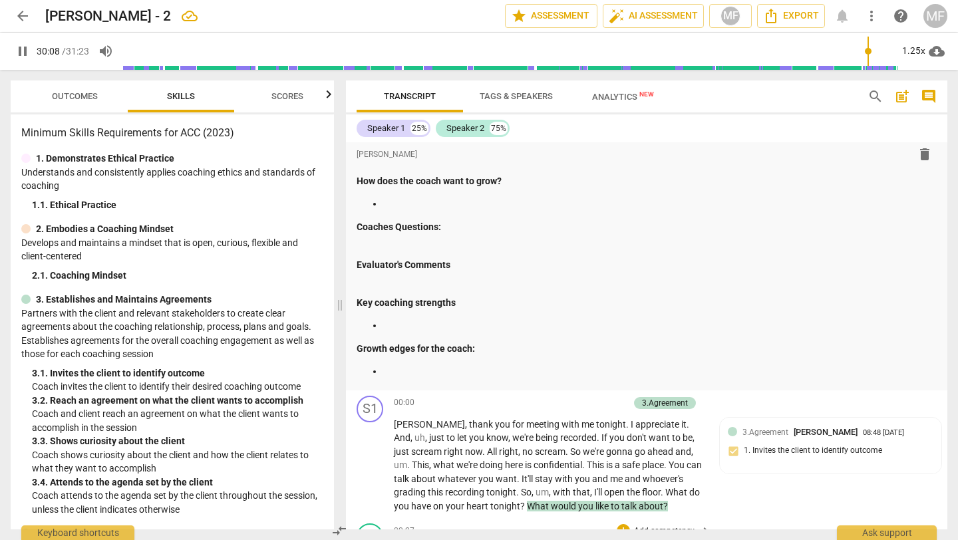
scroll to position [158, 0]
click at [402, 372] on p at bounding box center [660, 371] width 554 height 14
click at [384, 372] on p "Exploration of the client's emotions" at bounding box center [660, 371] width 554 height 14
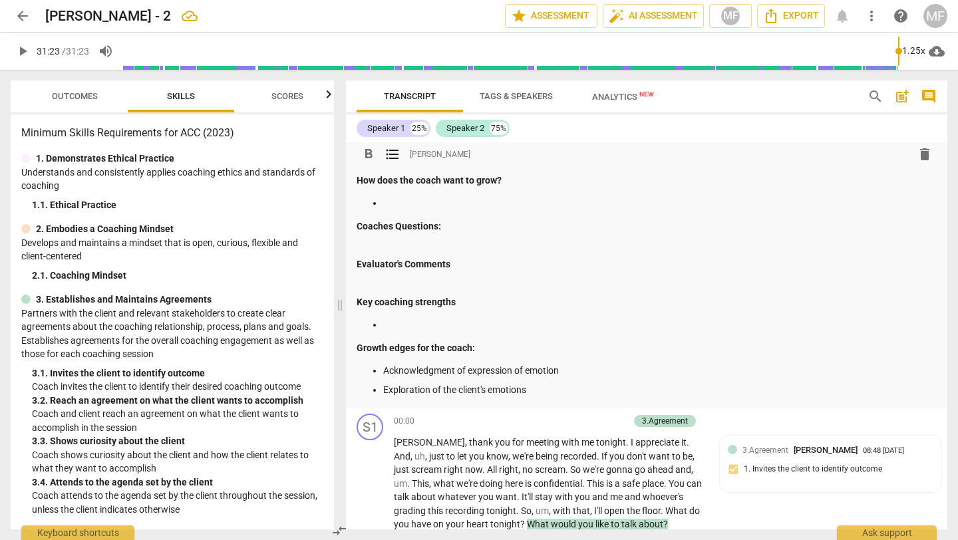
type input "1883"
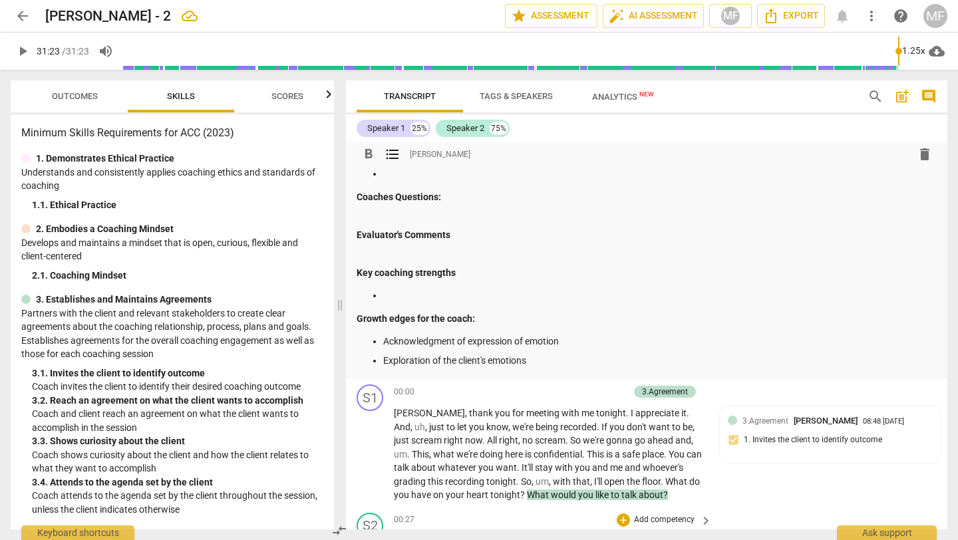
scroll to position [189, 0]
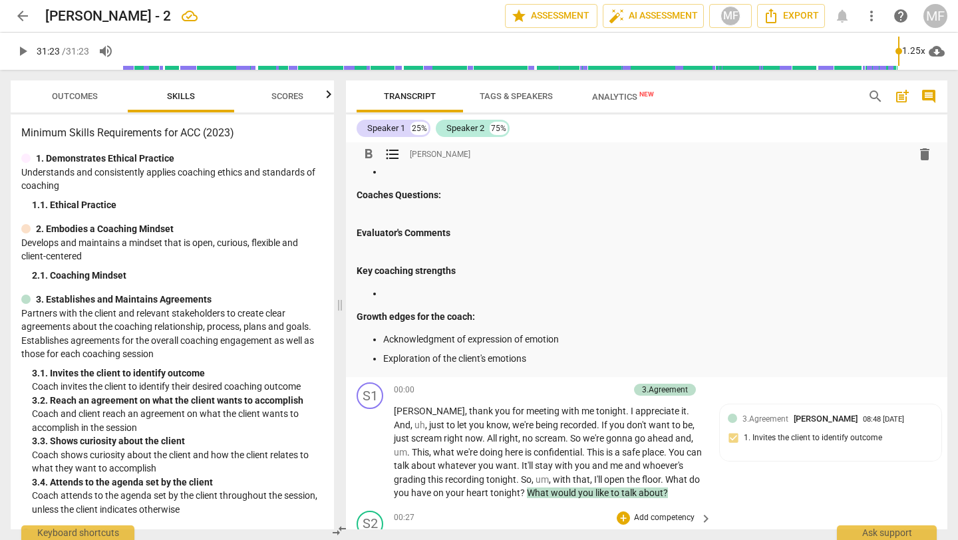
click at [419, 291] on p at bounding box center [660, 294] width 554 height 14
click at [383, 339] on p "Acknowledgment of expression of emotion" at bounding box center [660, 340] width 554 height 14
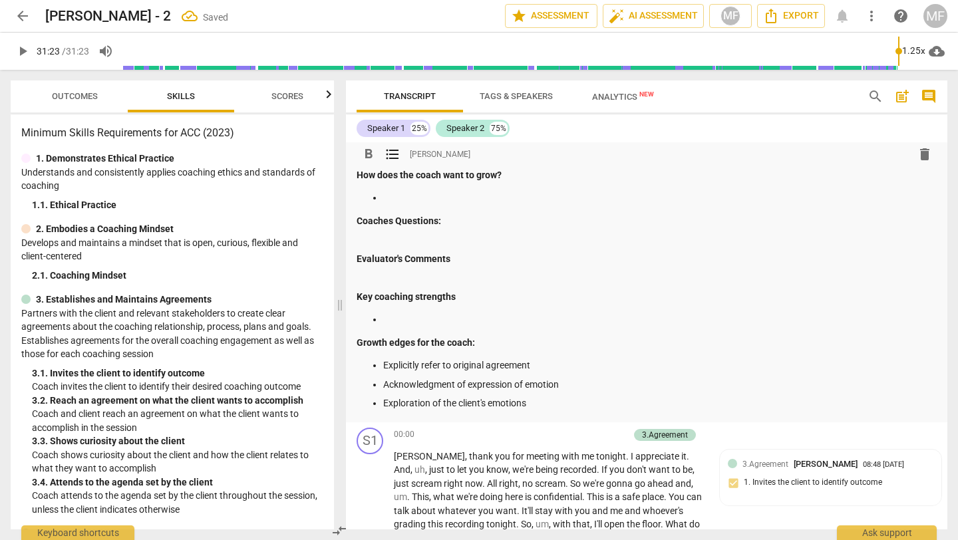
scroll to position [156, 0]
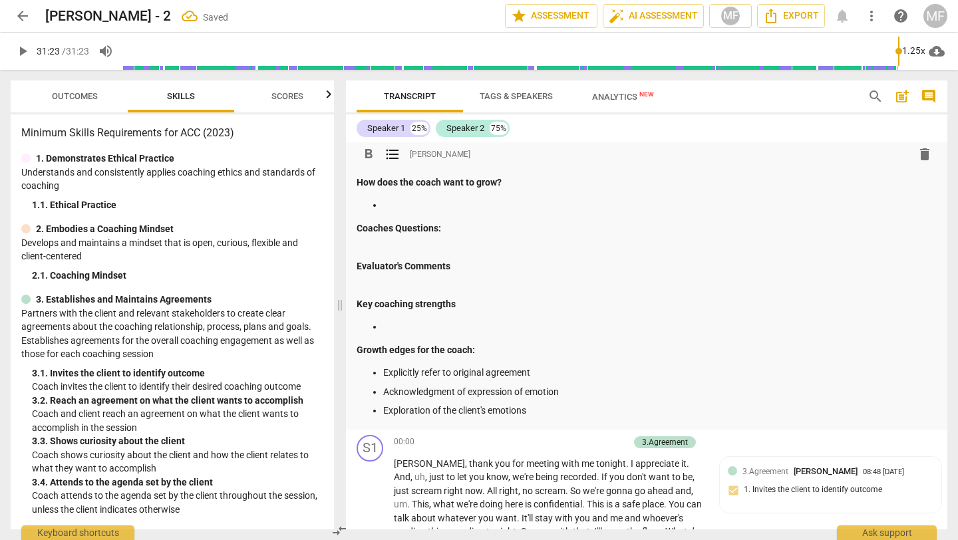
click at [403, 326] on p at bounding box center [660, 327] width 554 height 14
